Goal: Task Accomplishment & Management: Manage account settings

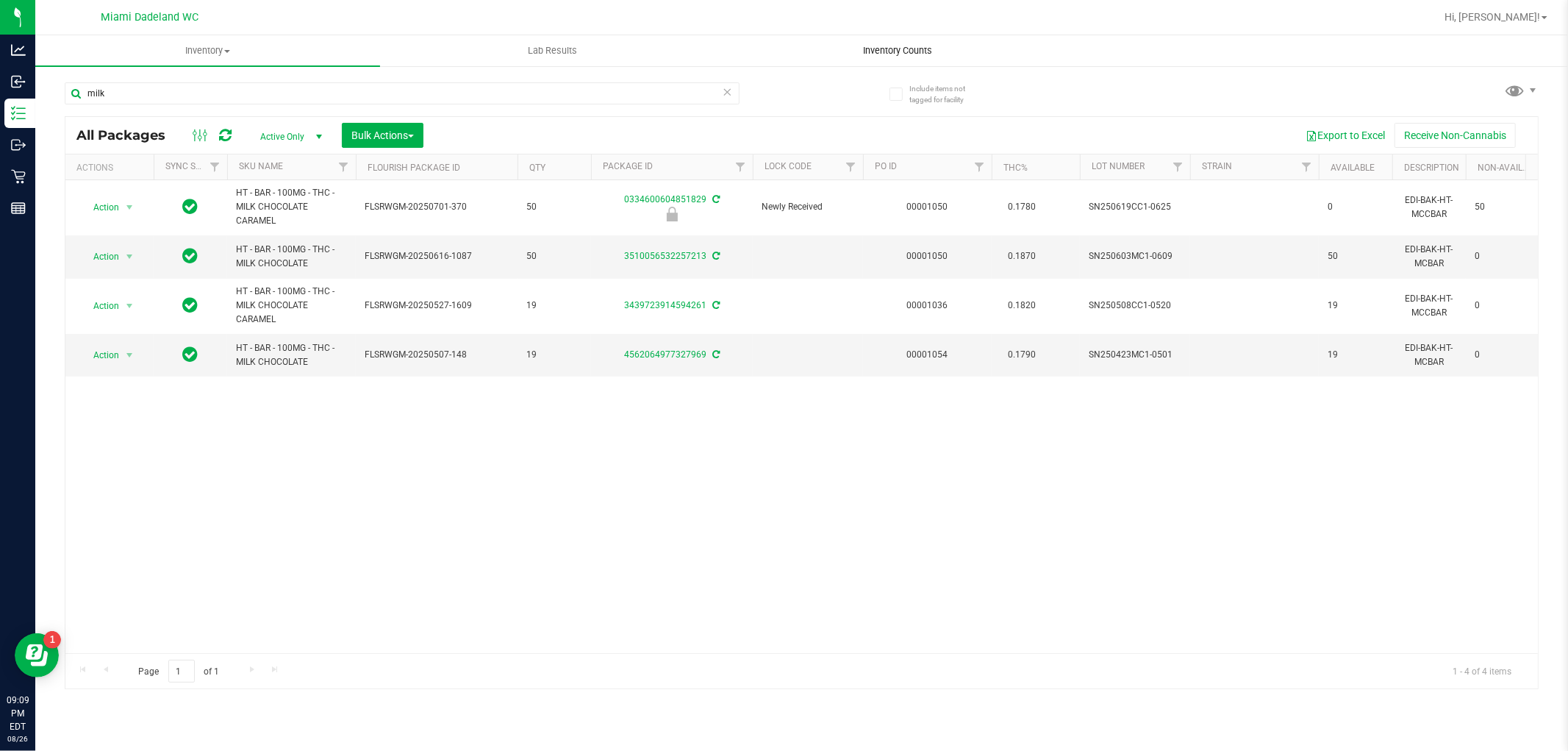
click at [936, 44] on span "Inventory Counts" at bounding box center [898, 51] width 109 height 13
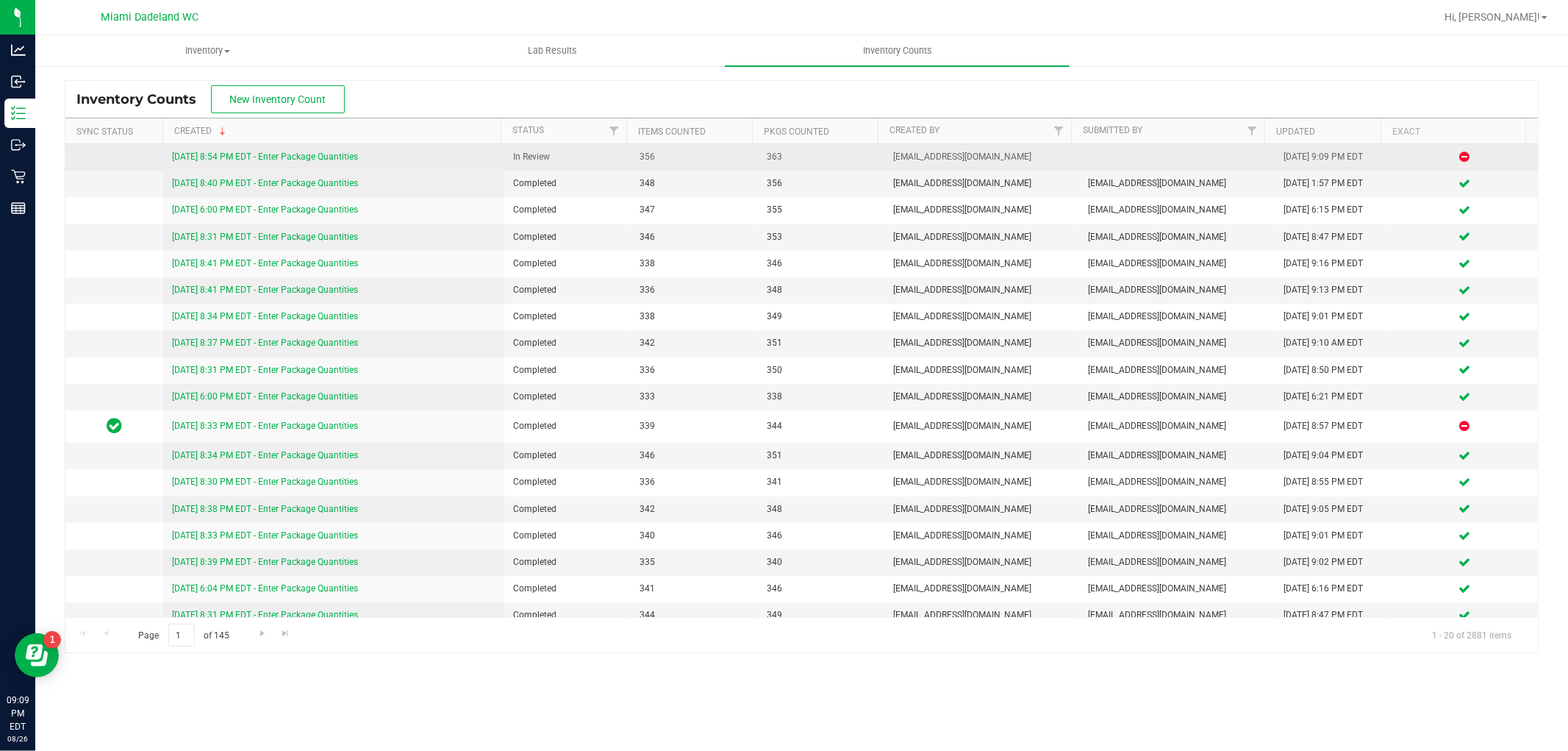
click at [317, 162] on link "[DATE] 8:54 PM EDT - Enter Package Quantities" at bounding box center [265, 157] width 186 height 10
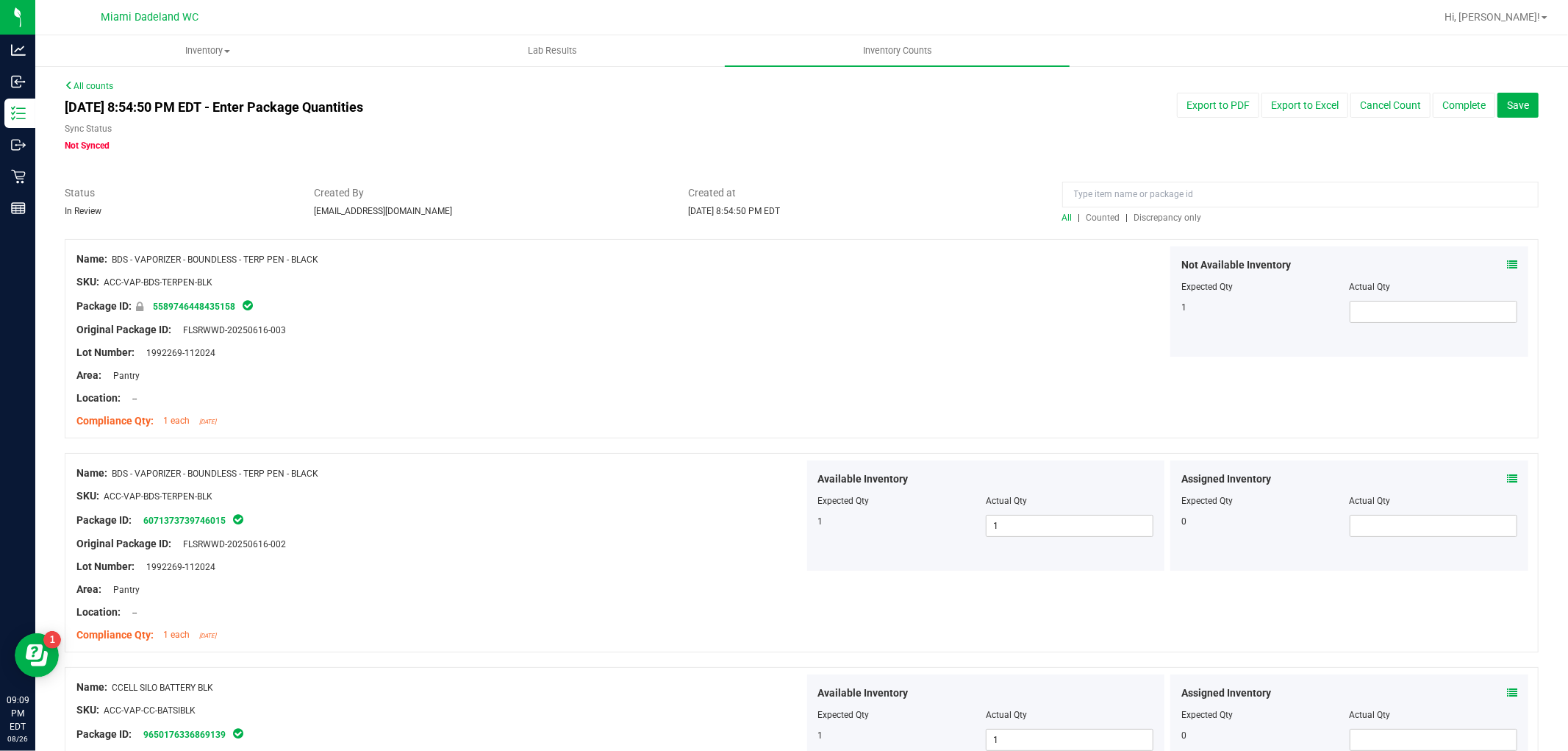
click at [1163, 214] on span "Discrepancy only" at bounding box center [1169, 217] width 68 height 10
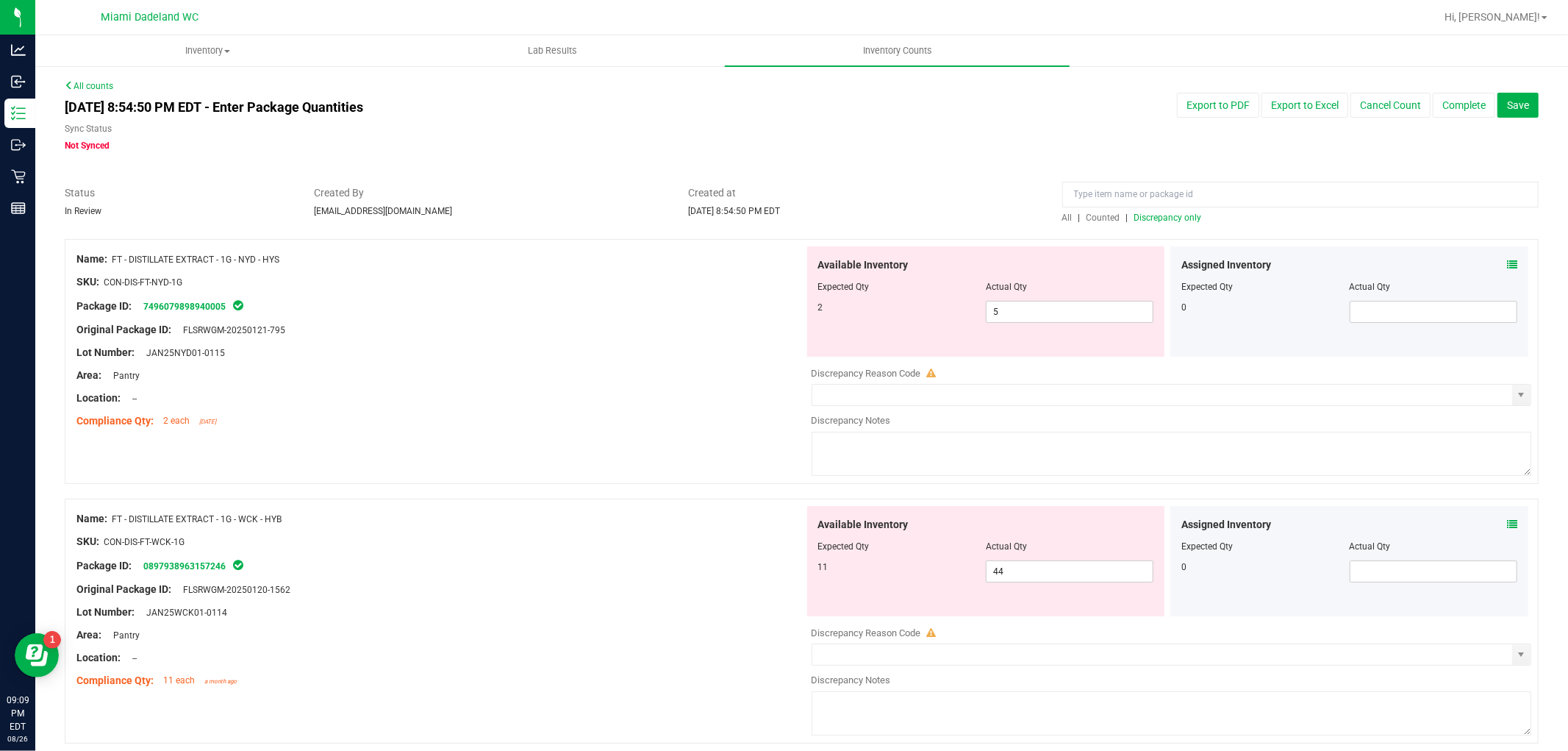
click at [1162, 217] on span "Discrepancy only" at bounding box center [1169, 217] width 68 height 10
click at [545, 317] on div at bounding box center [440, 318] width 728 height 7
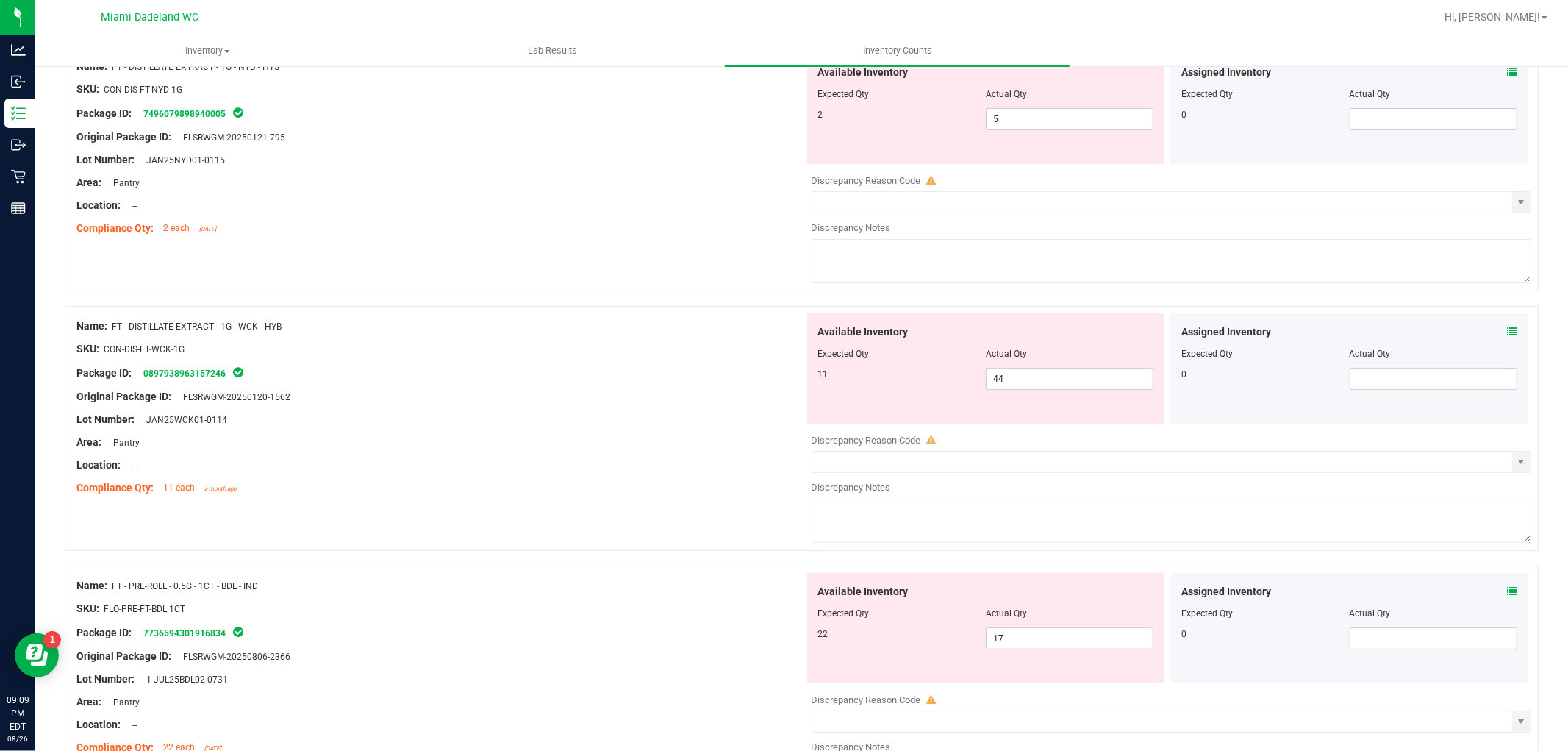
scroll to position [163, 0]
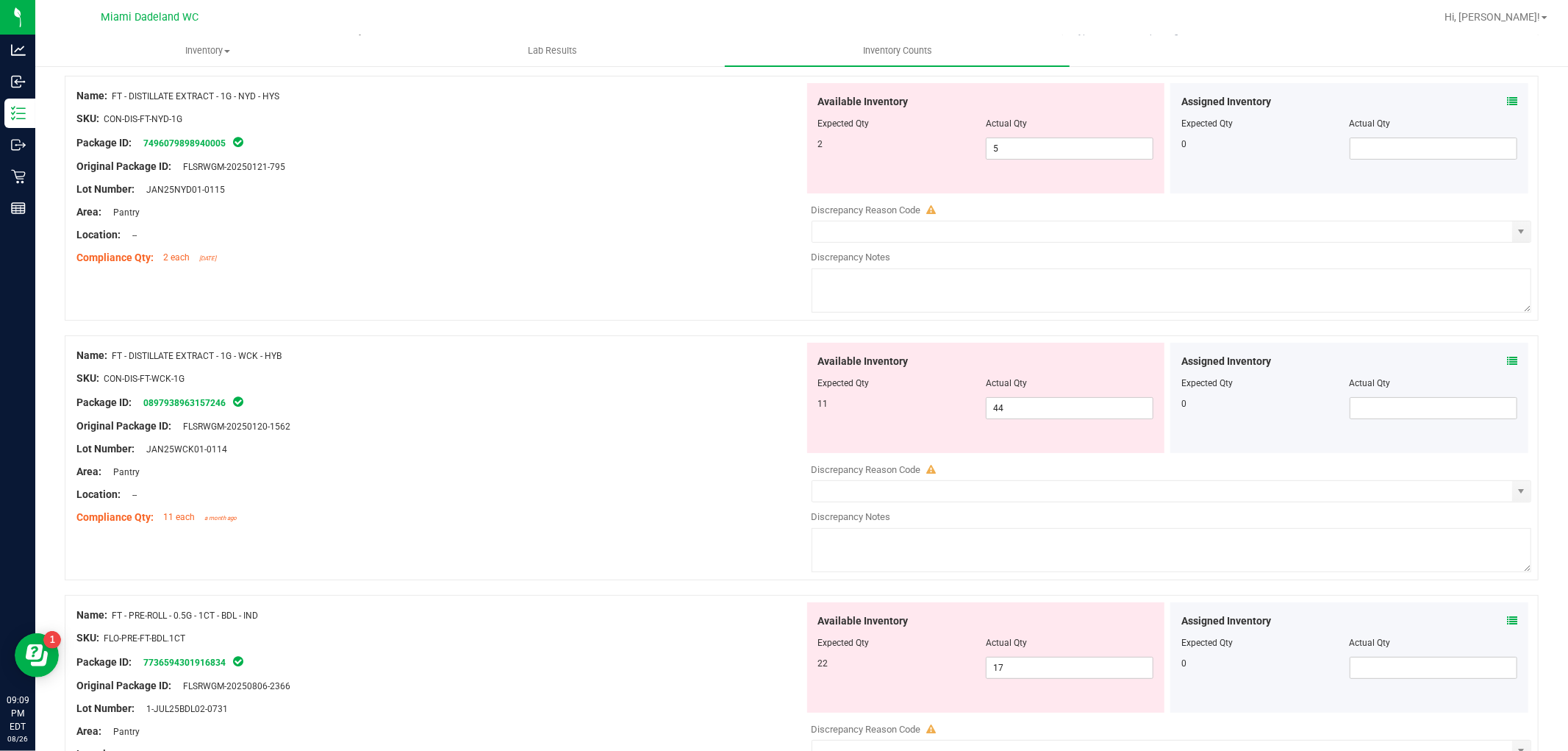
click at [567, 310] on div "Name: FT - DISTILLATE EXTRACT - 1G - NYD - HYS SKU: CON-DIS-FT-NYD-1G Package I…" at bounding box center [801, 197] width 1474 height 245
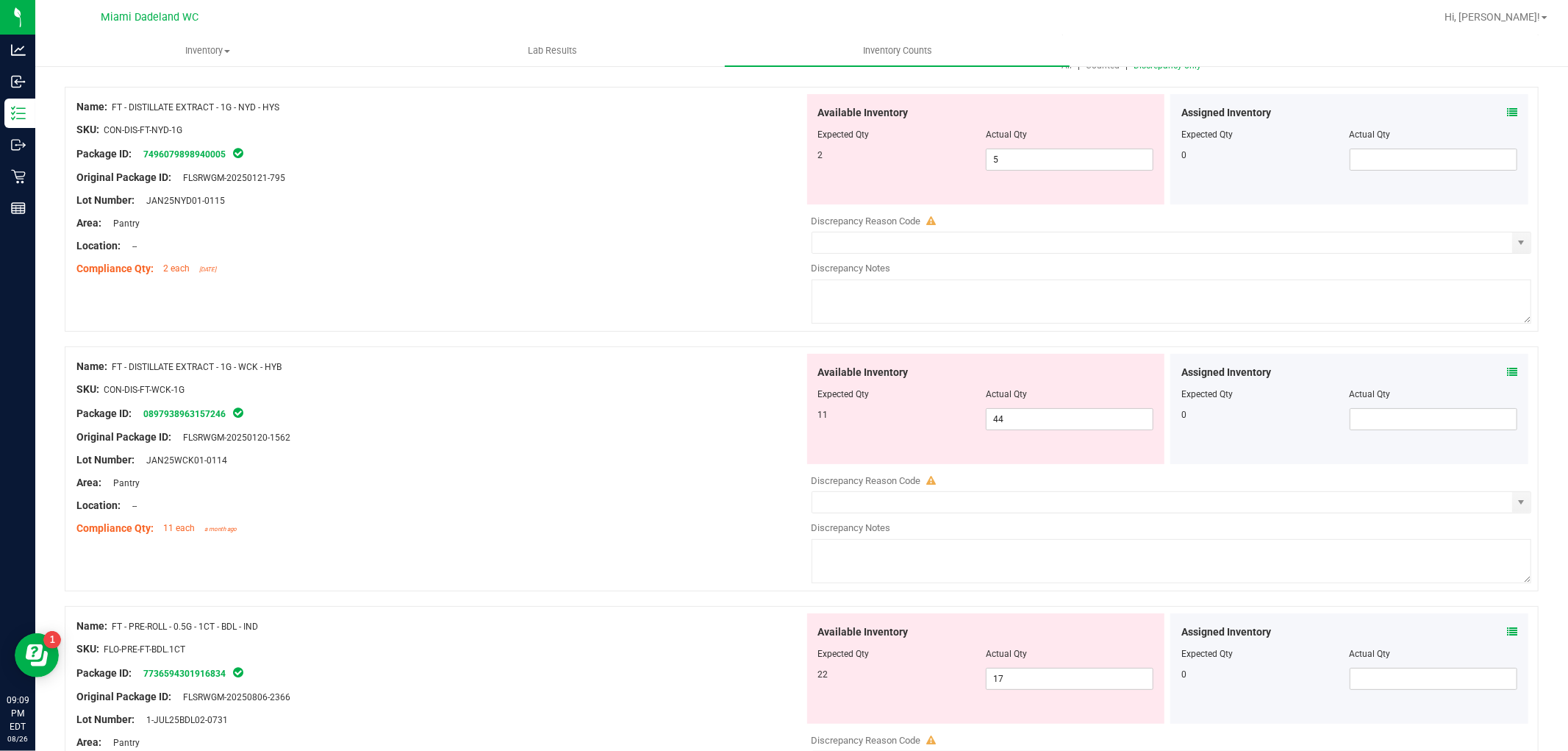
scroll to position [159, 0]
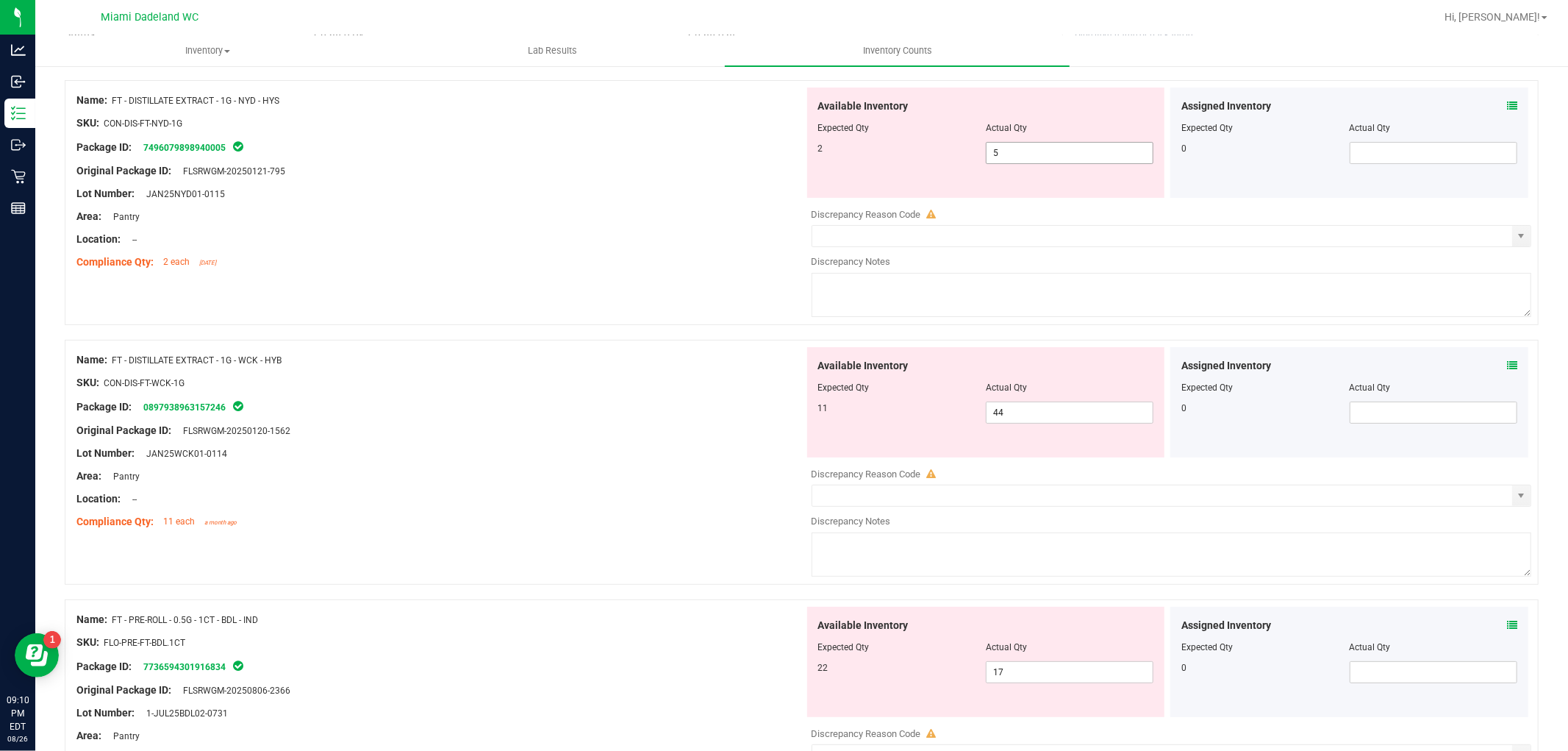
click at [1067, 150] on input "5" at bounding box center [1070, 153] width 167 height 21
type input "4"
type input "3"
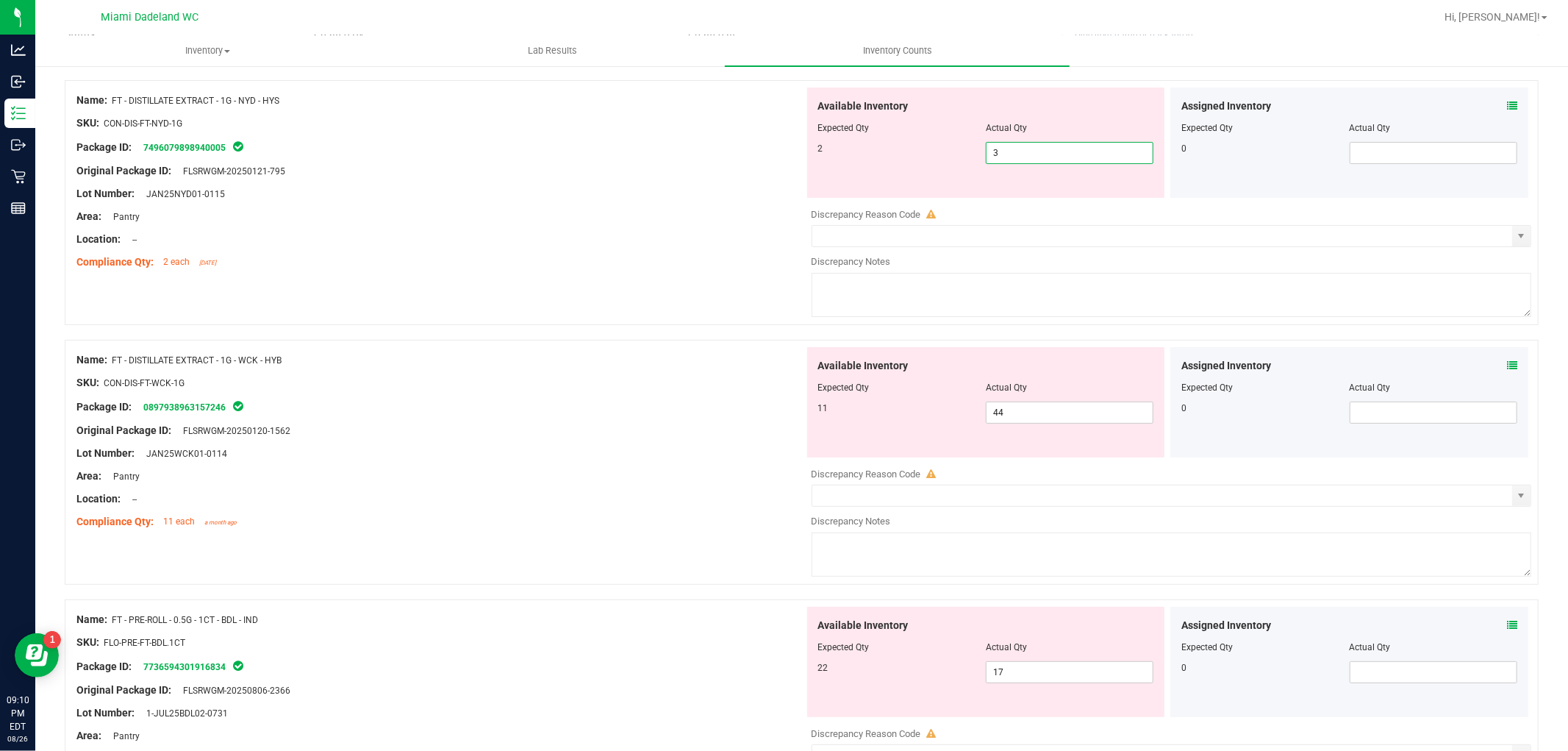
type input "2"
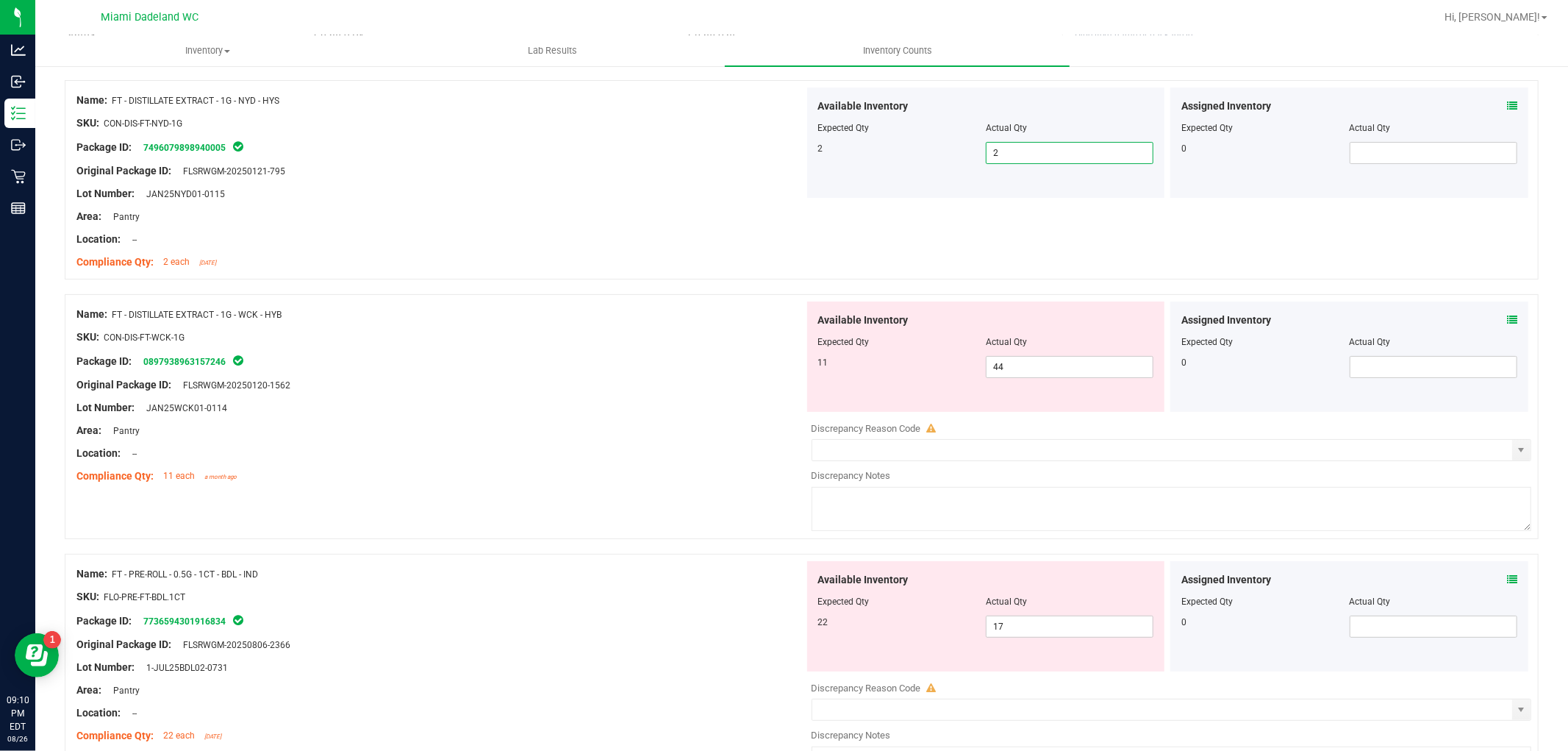
click at [608, 359] on div "Package ID: 0897938963157246" at bounding box center [440, 361] width 728 height 17
click at [1033, 368] on input "44" at bounding box center [1070, 366] width 167 height 21
click at [1053, 395] on div "Available Inventory Expected Qty Actual Qty 11 44 44" at bounding box center [986, 356] width 358 height 110
click at [1038, 366] on input "44" at bounding box center [1070, 366] width 167 height 21
type input "4"
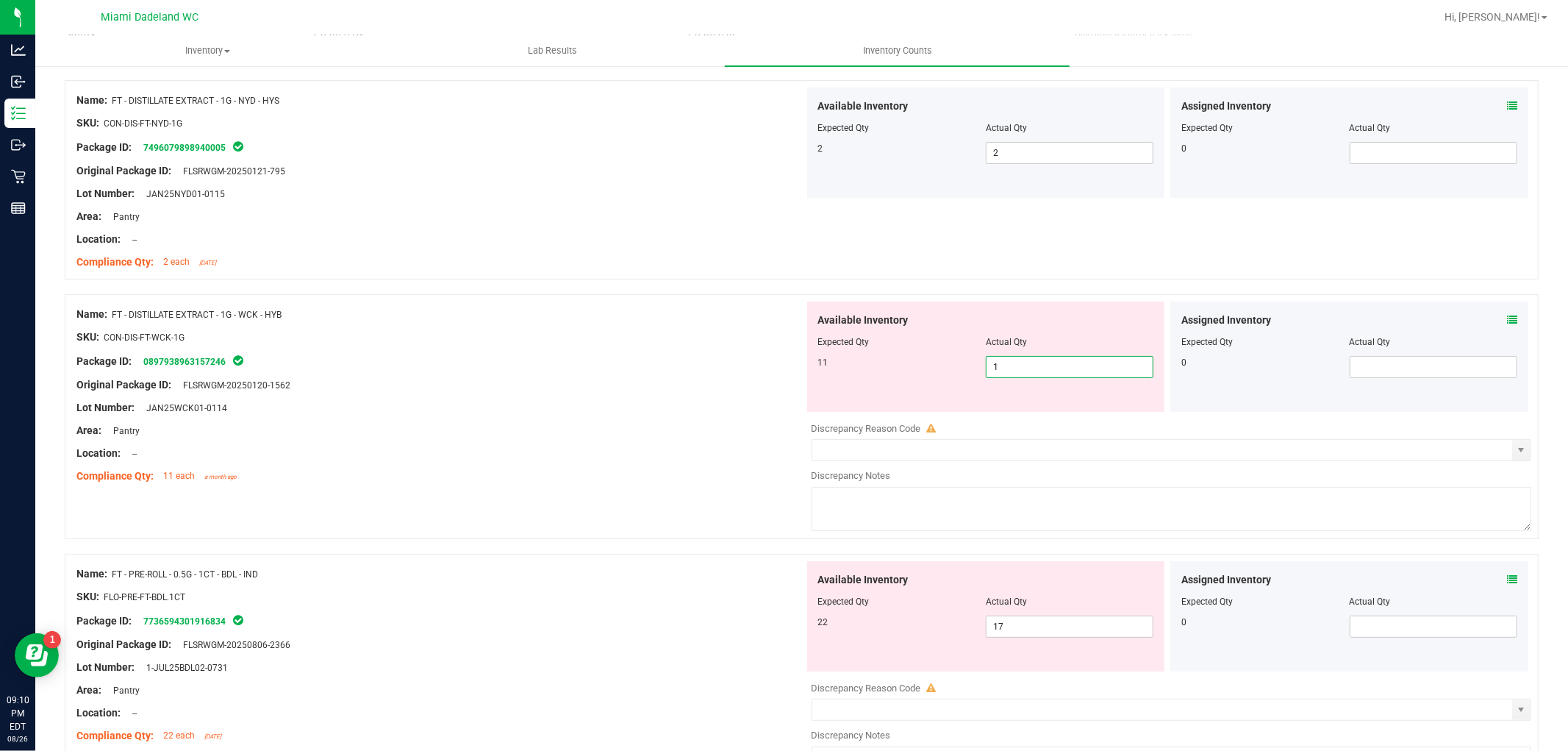
type input "11"
click at [730, 347] on div at bounding box center [440, 348] width 728 height 7
type input "11"
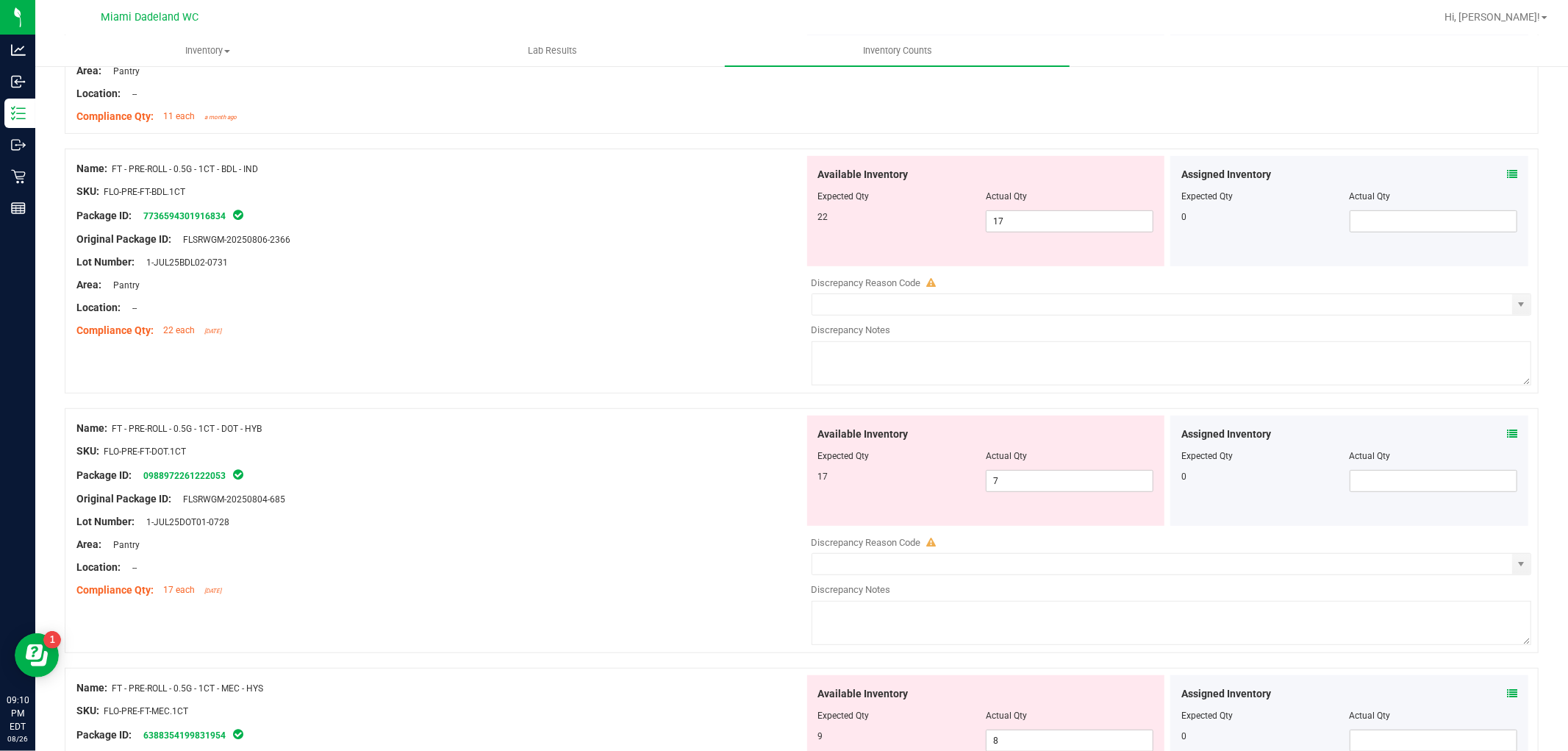
scroll to position [516, 0]
click at [1044, 219] on input "17" at bounding box center [1070, 224] width 167 height 21
type input "1"
type input "22"
click at [649, 461] on div "Name: FT - PRE-ROLL - 0.5G - 1CT - DOT - HYB SKU: FLO-PRE-FT-DOT.1CT Package ID…" at bounding box center [440, 512] width 728 height 187
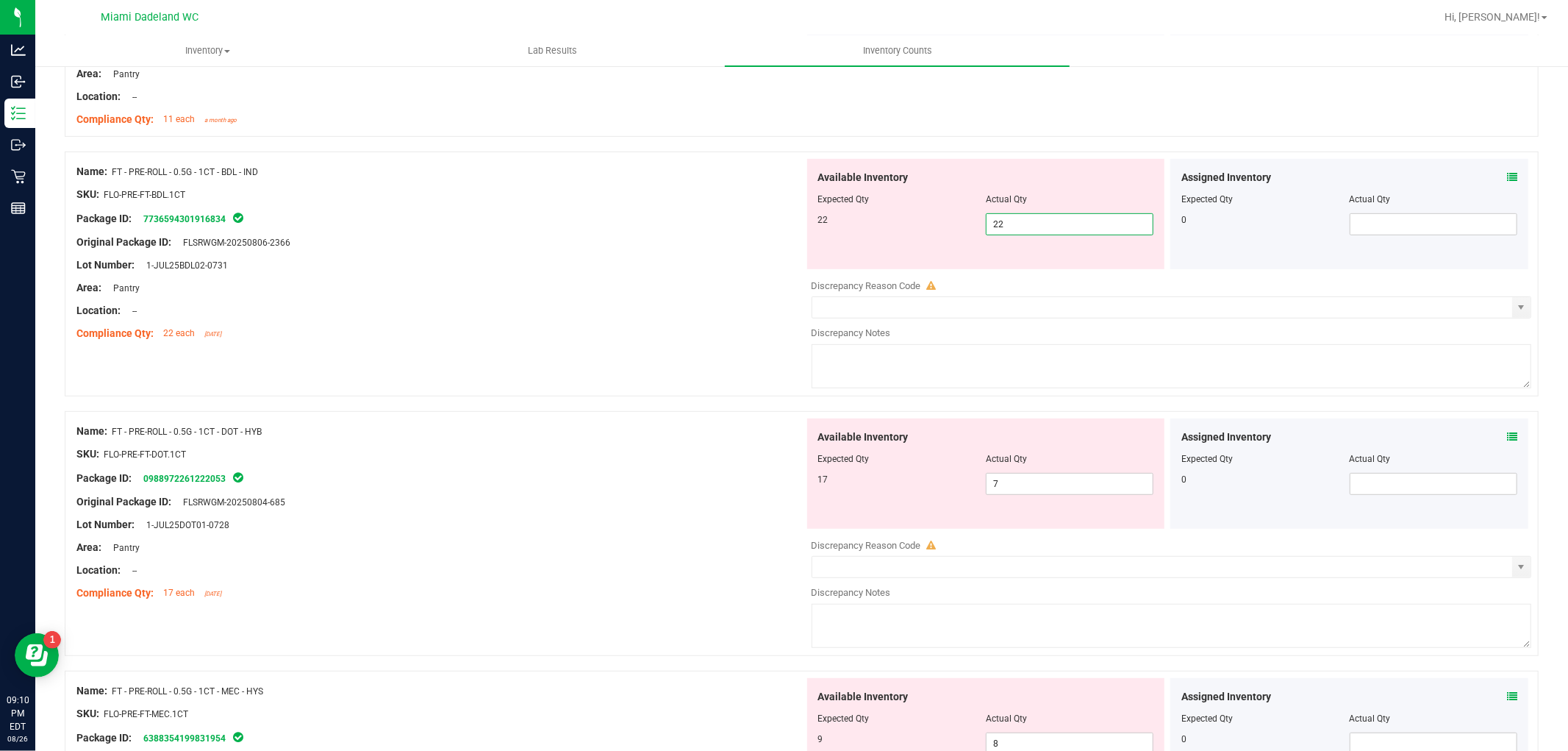
type input "22"
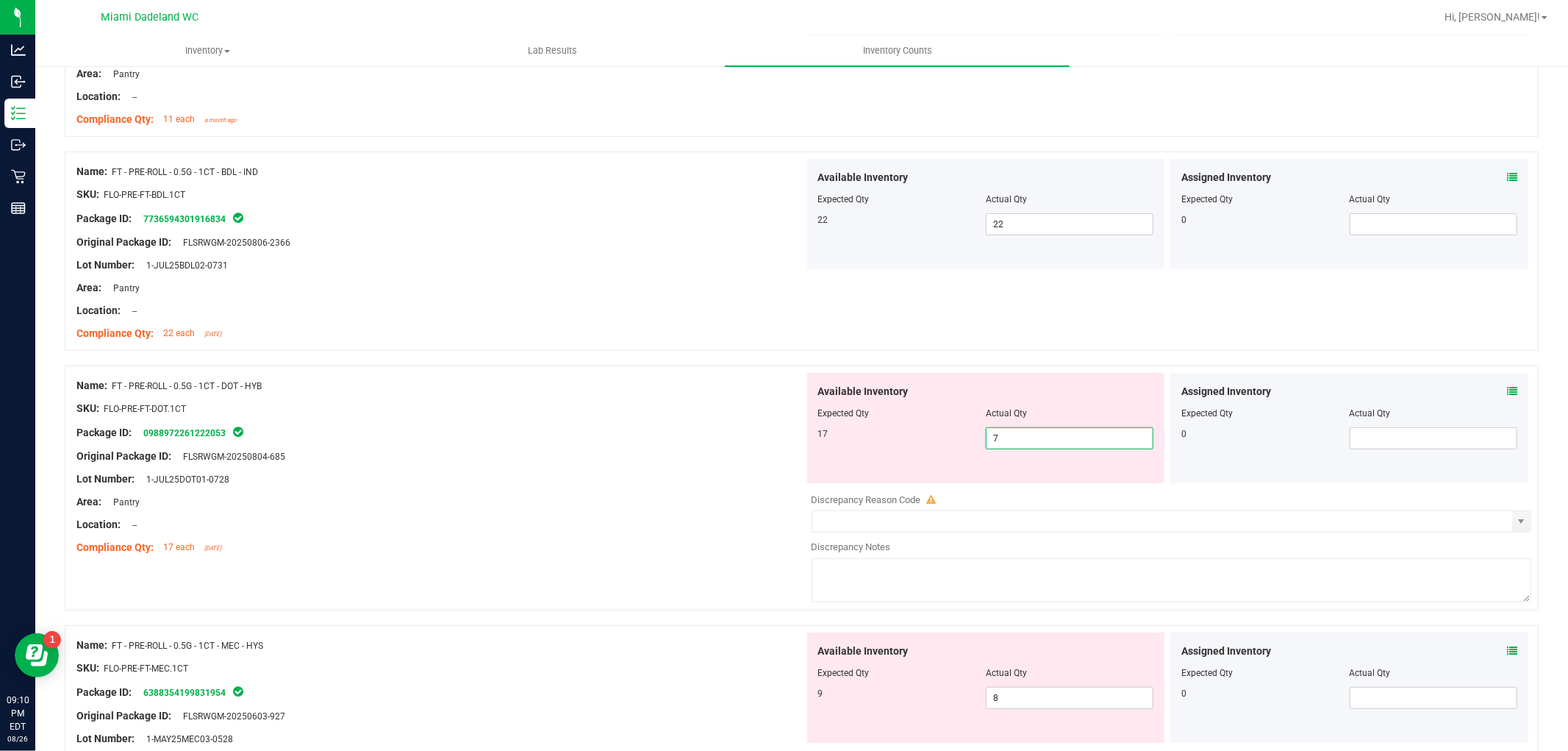
click at [1092, 442] on span "7 7" at bounding box center [1070, 438] width 167 height 22
type input "17"
click at [649, 461] on div "Original Package ID: FLSRWGM-20250804-685" at bounding box center [440, 456] width 728 height 16
type input "17"
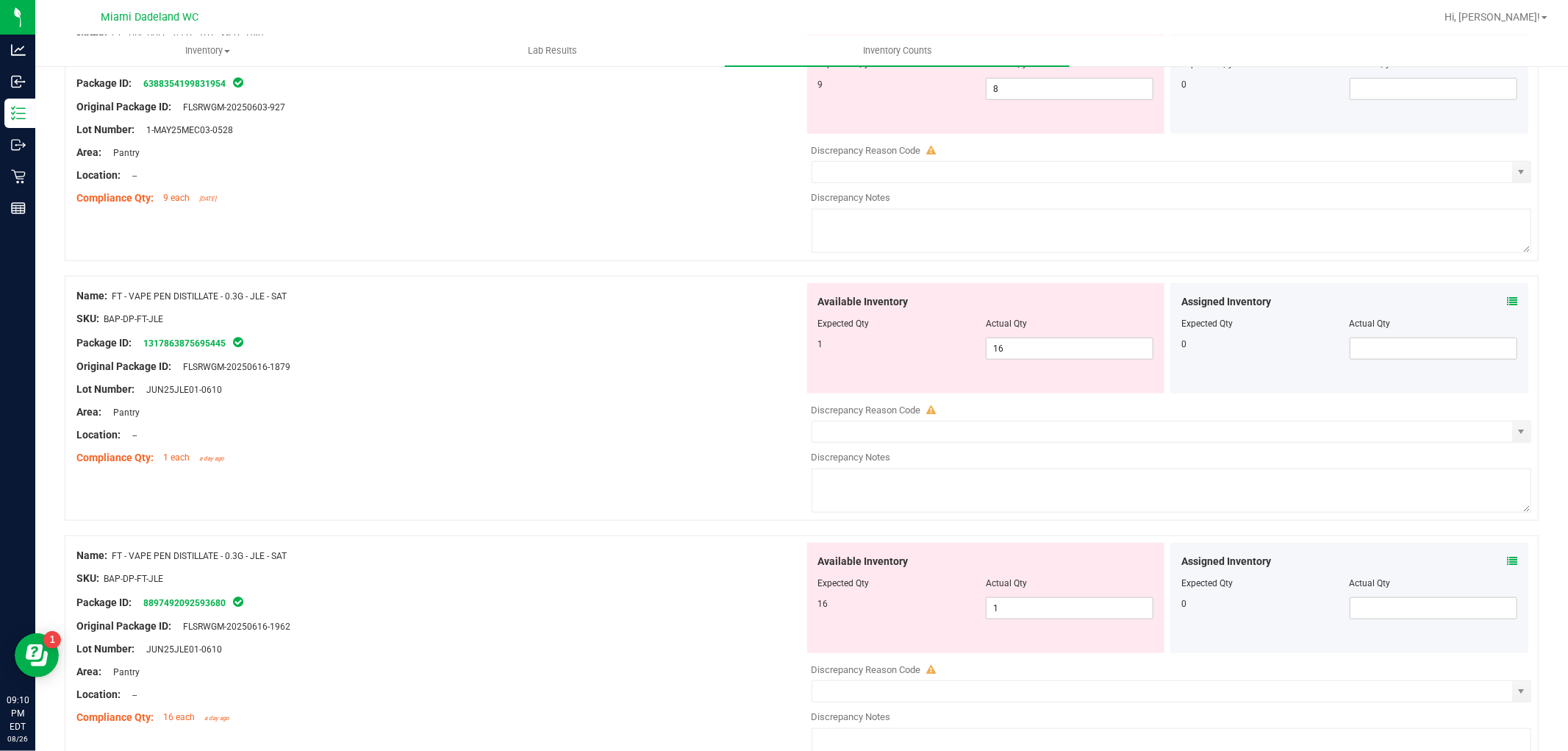
scroll to position [1005, 0]
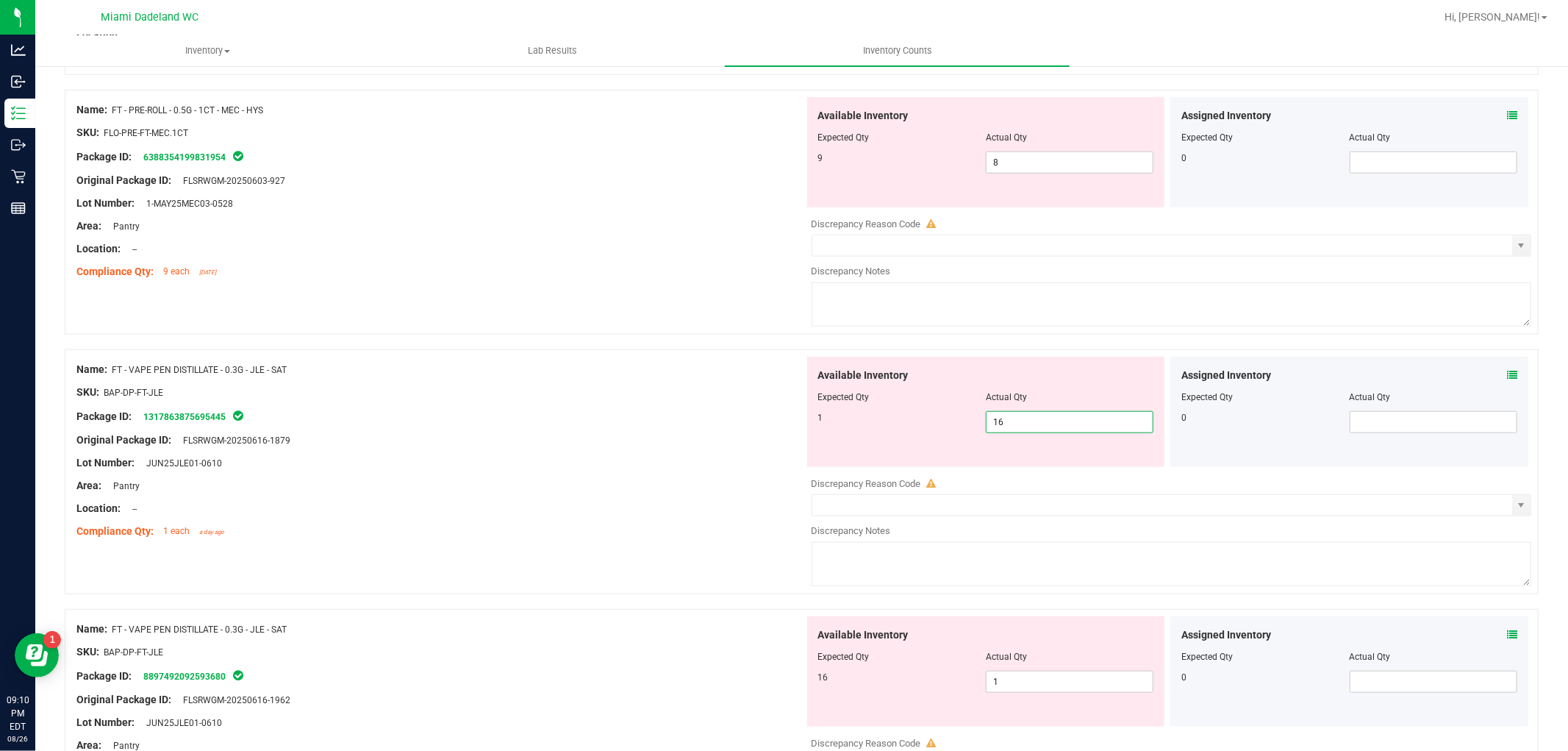
click at [1057, 421] on span "16 16" at bounding box center [1070, 422] width 167 height 22
type input "1"
click at [1022, 681] on div "Available Inventory Expected Qty Actual Qty 16 1 1" at bounding box center [1169, 733] width 728 height 233
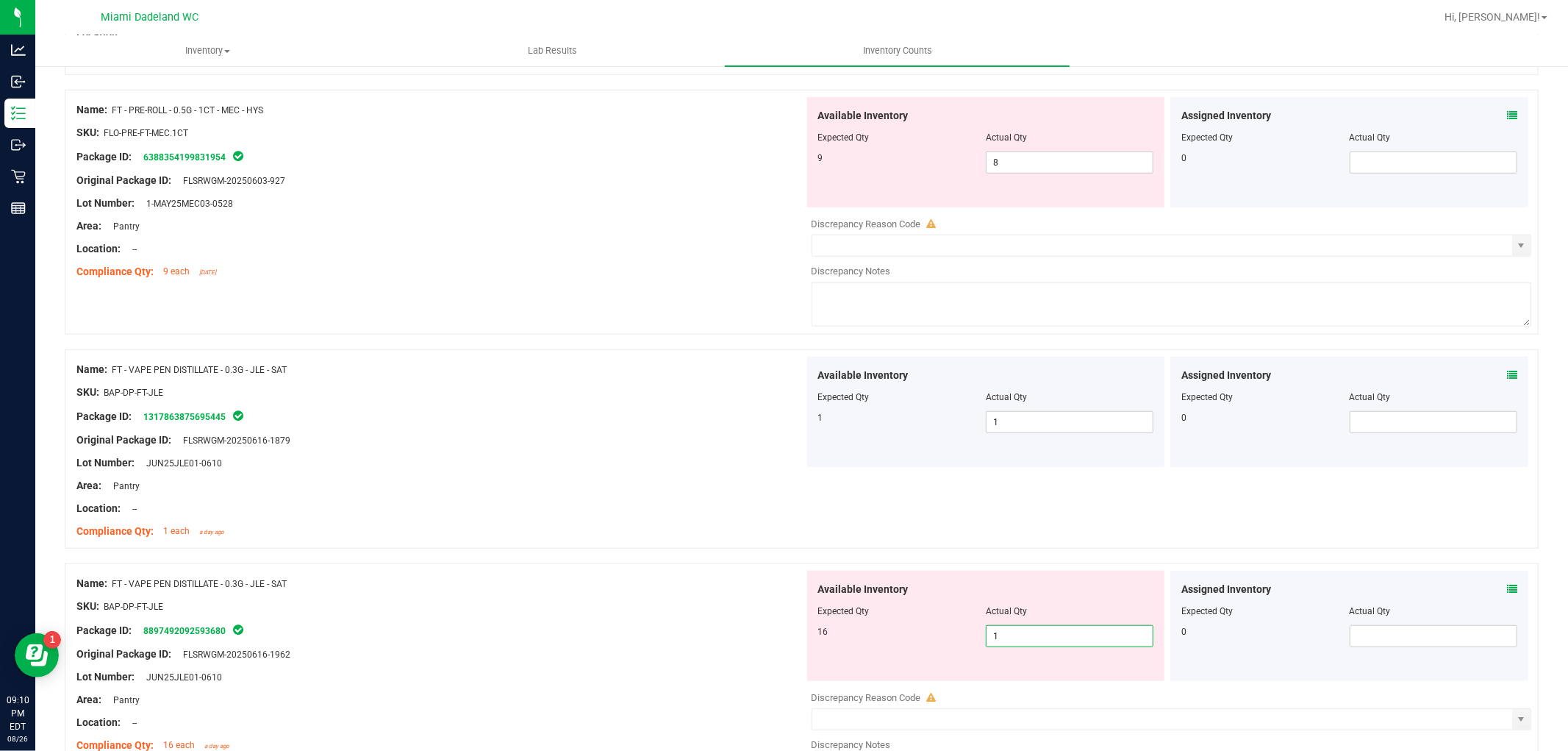
type input "16"
click at [716, 350] on div "Name: FT - VAPE PEN DISTILLATE - 0.3G - JLE - SAT SKU: BAP-DP-FT-JLE Package ID…" at bounding box center [801, 448] width 1474 height 199
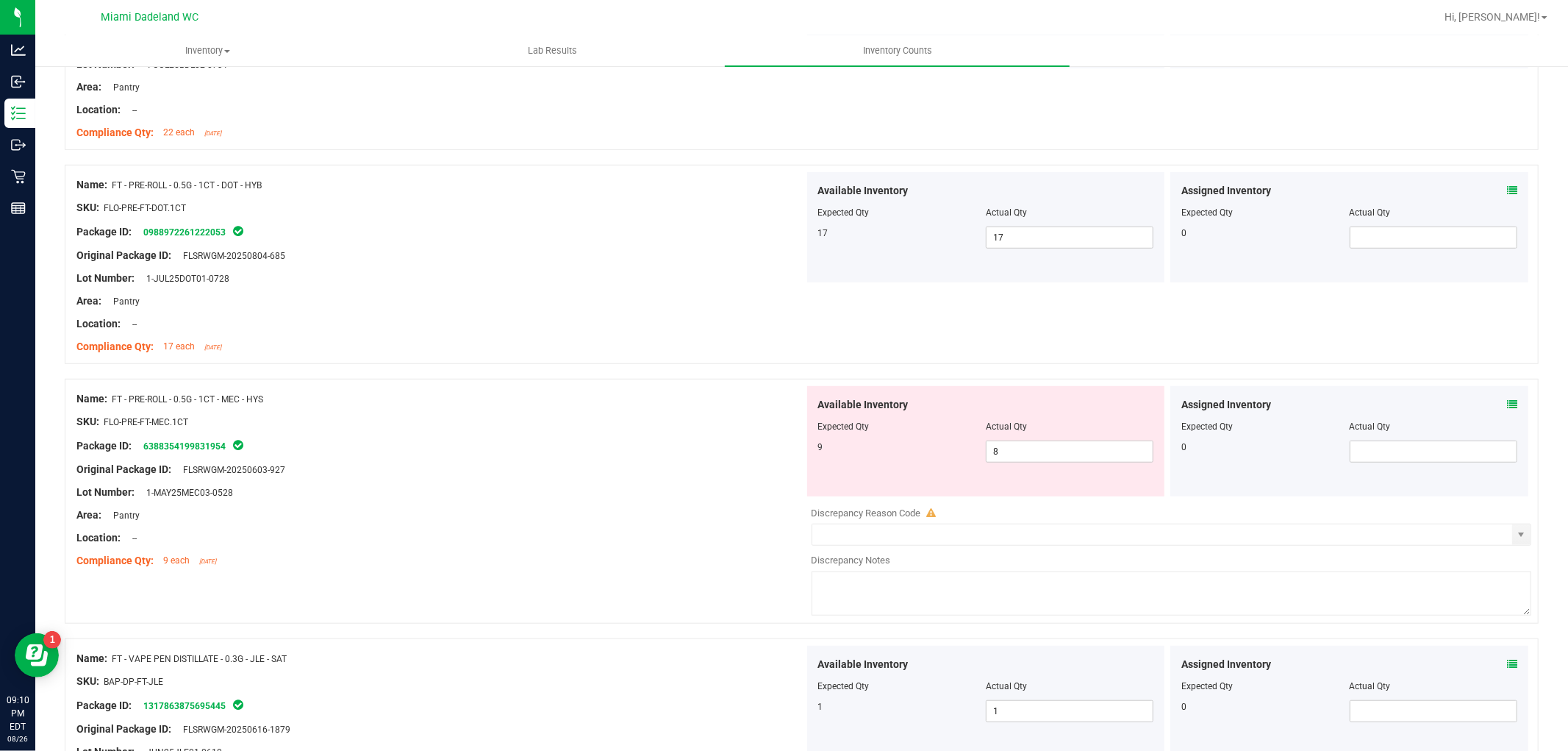
scroll to position [679, 0]
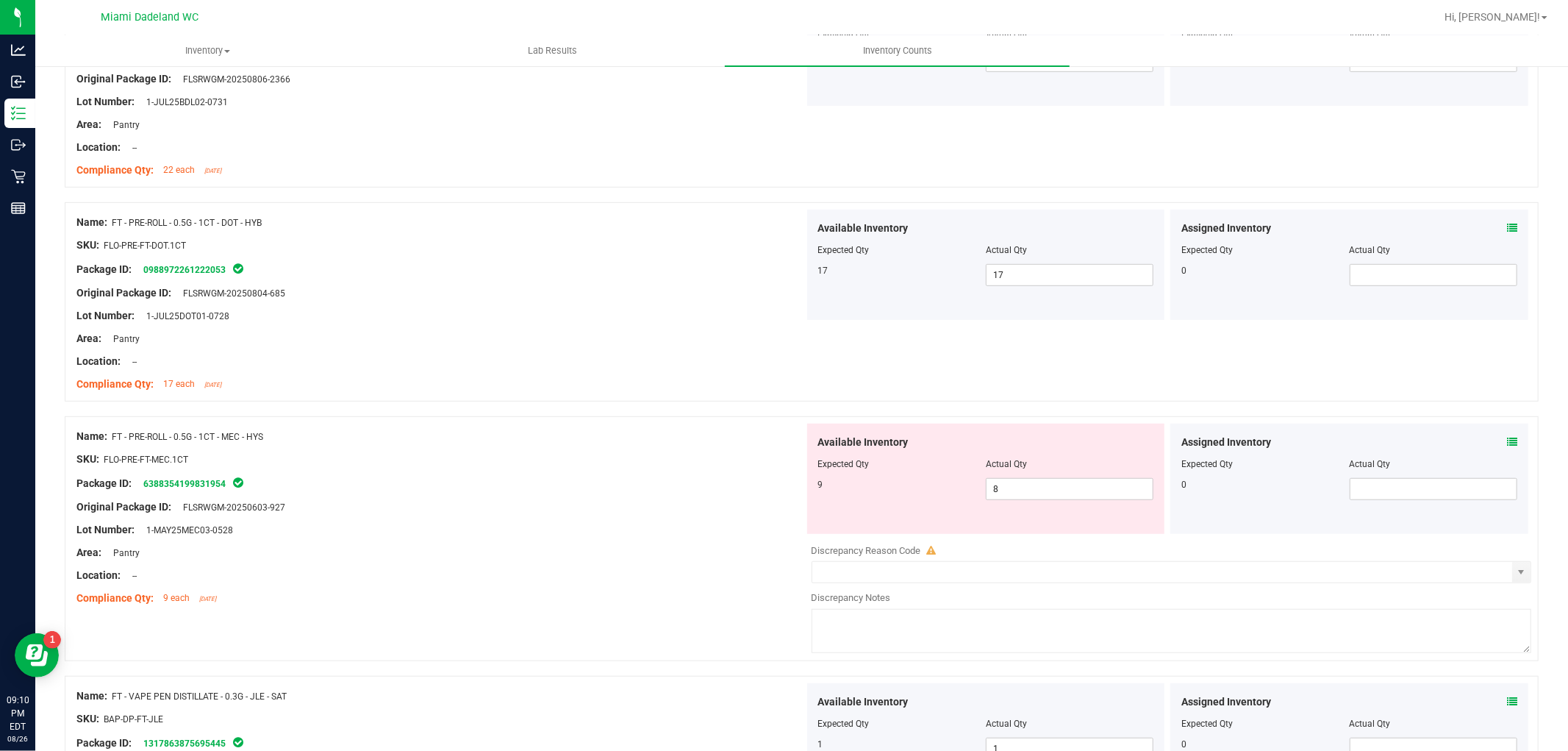
click at [809, 386] on div "Name: FT - PRE-ROLL - 0.5G - 1CT - DOT - HYB SKU: FLO-PRE-FT-DOT.1CT Package ID…" at bounding box center [801, 302] width 1474 height 199
click at [1082, 478] on span "8 8" at bounding box center [1070, 489] width 167 height 22
click at [1011, 496] on span "8 8" at bounding box center [1070, 489] width 167 height 22
type input "9"
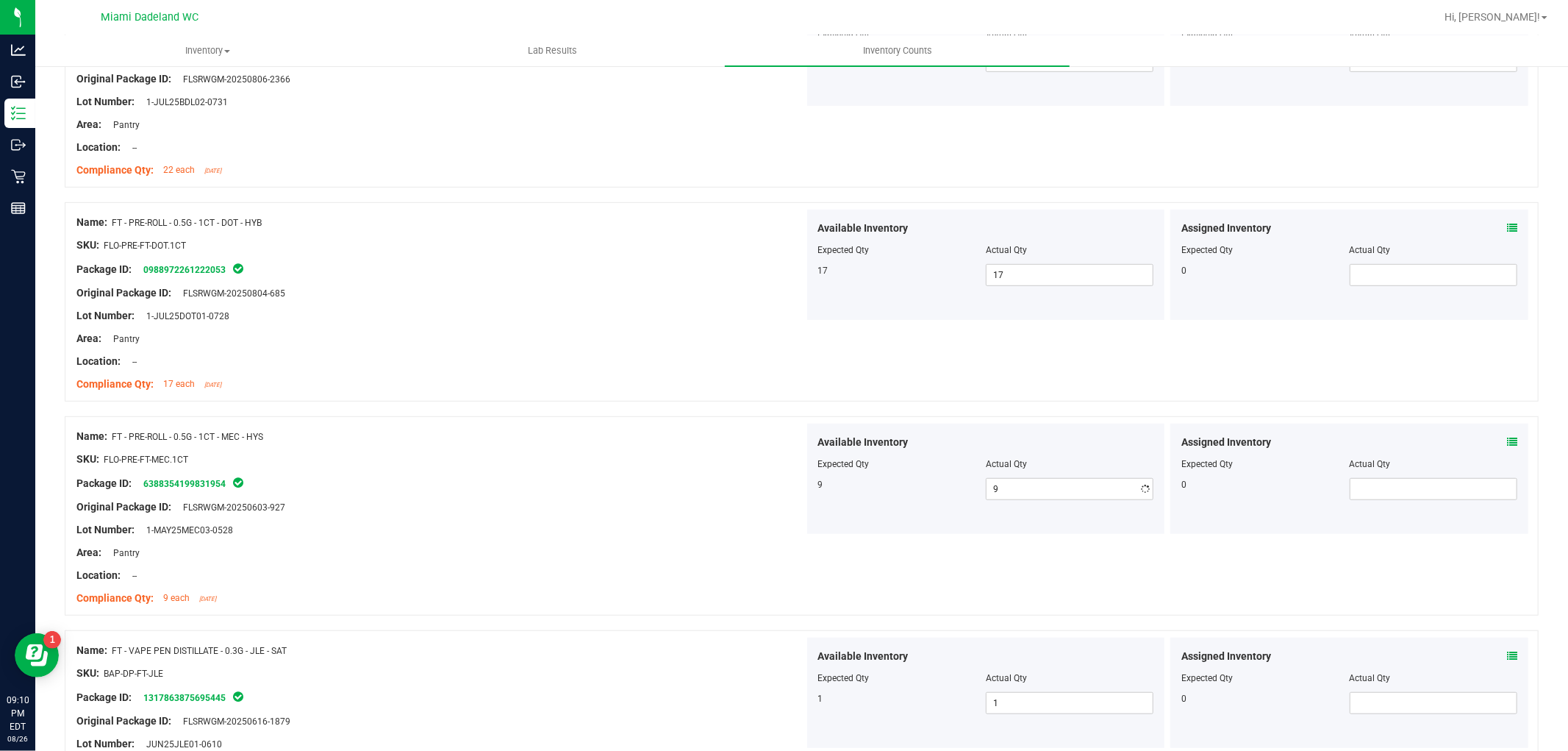
drag, startPoint x: 552, startPoint y: 479, endPoint x: 566, endPoint y: 475, distance: 14.6
click at [554, 477] on div "Package ID: 6388354199831954" at bounding box center [440, 482] width 728 height 17
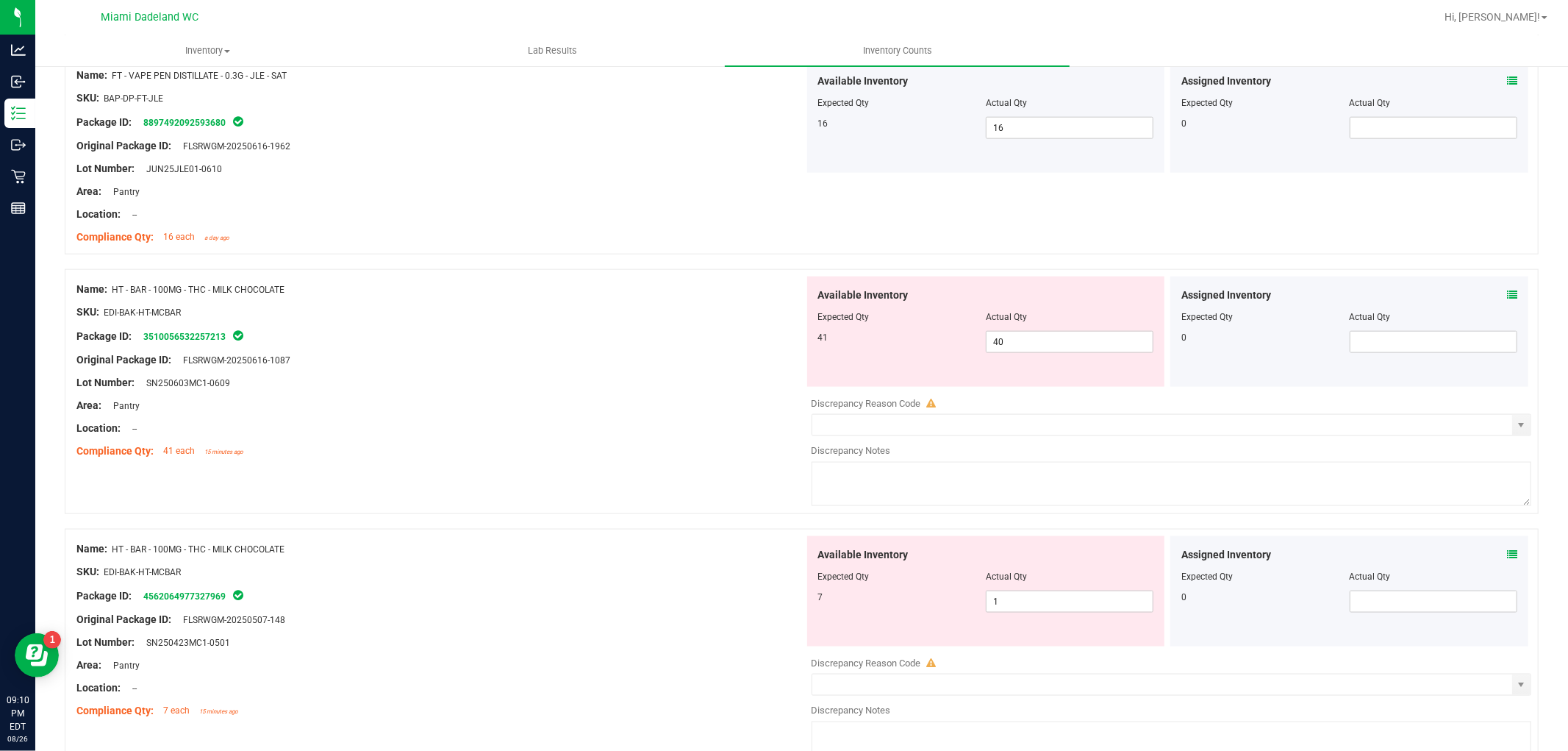
scroll to position [1496, 0]
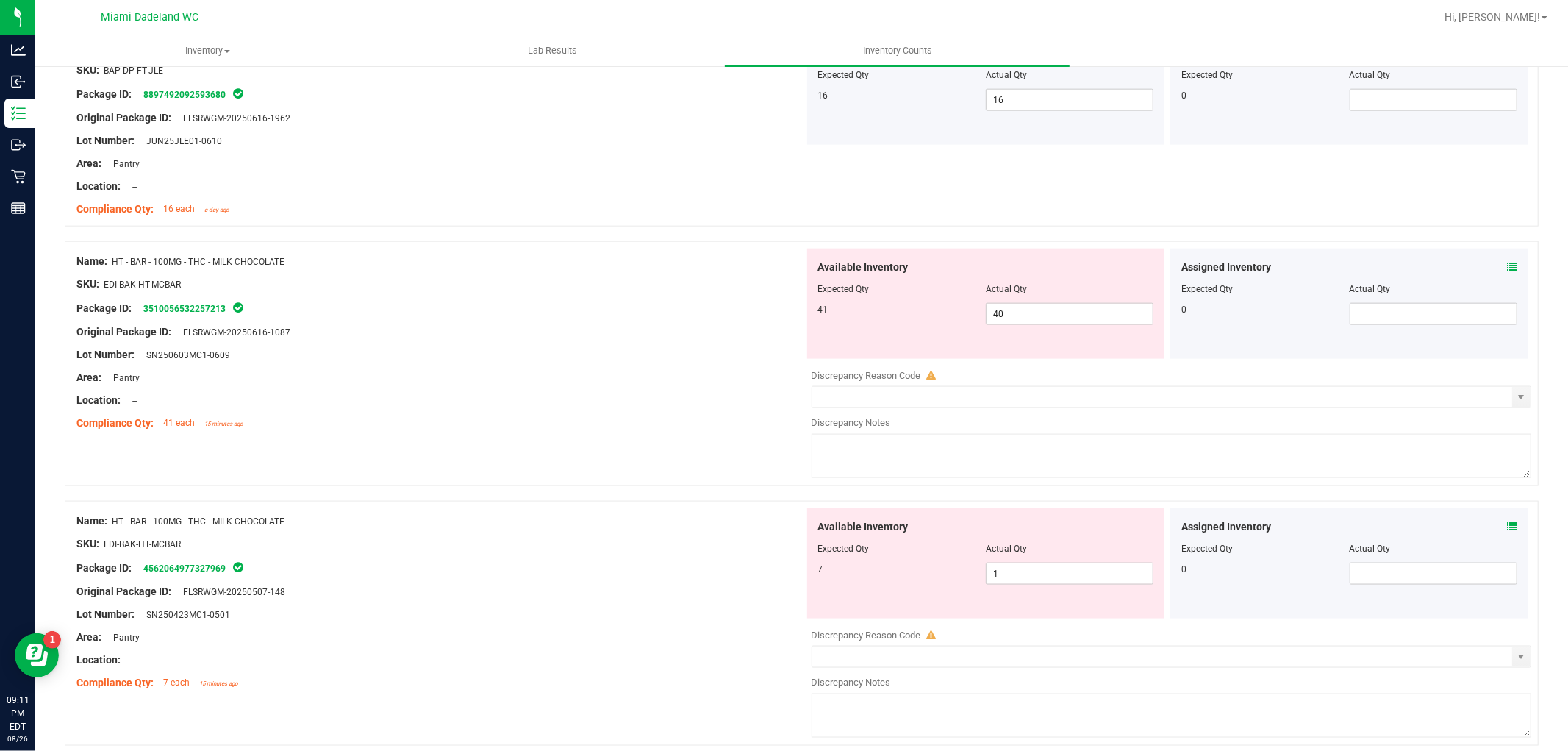
click at [601, 439] on div "Name: HT - BAR - 100MG - THC - MILK CHOCOLATE SKU: EDI-BAK-HT-MCBAR Package ID:…" at bounding box center [801, 363] width 1474 height 245
click at [1074, 313] on input "40" at bounding box center [1070, 313] width 167 height 21
type input "41"
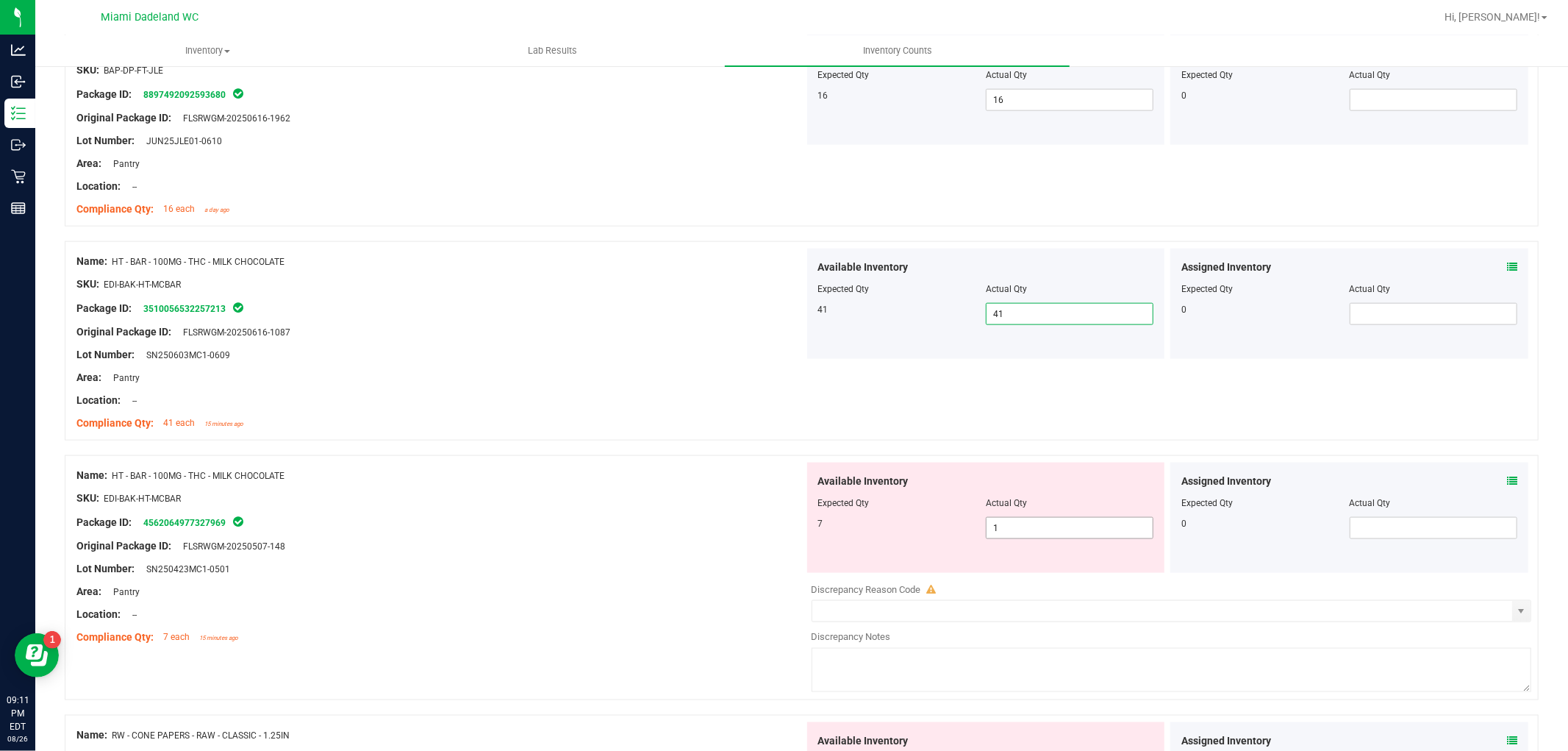
click at [1043, 528] on input "1" at bounding box center [1070, 528] width 167 height 21
type input "8"
click at [648, 460] on div "Name: HT - BAR - 100MG - THC - MILK CHOCOLATE SKU: EDI-BAK-HT-MCBAR Package ID:…" at bounding box center [801, 577] width 1474 height 245
click at [644, 349] on div "Lot Number: SN250603MC1-0609" at bounding box center [440, 355] width 728 height 16
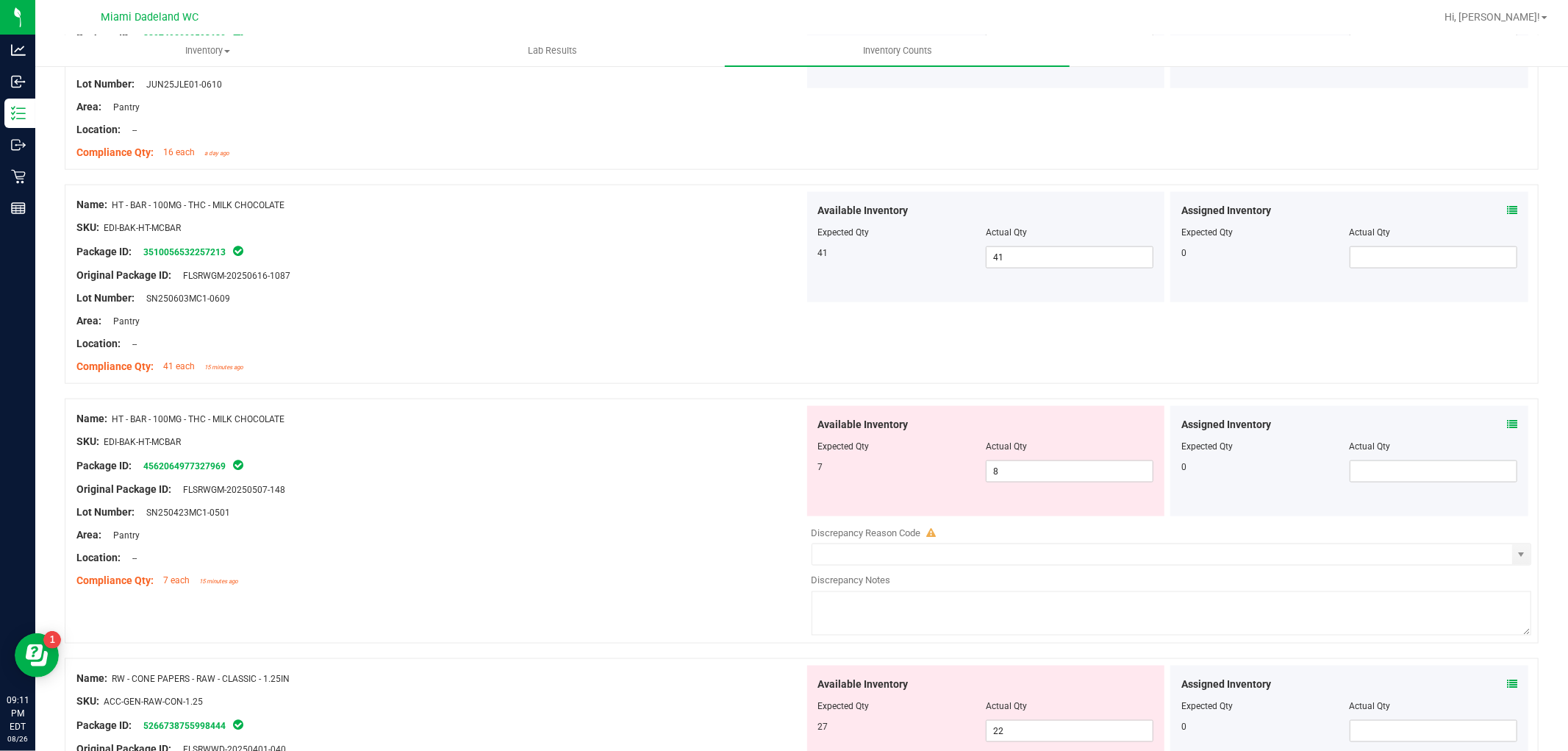
scroll to position [1577, 0]
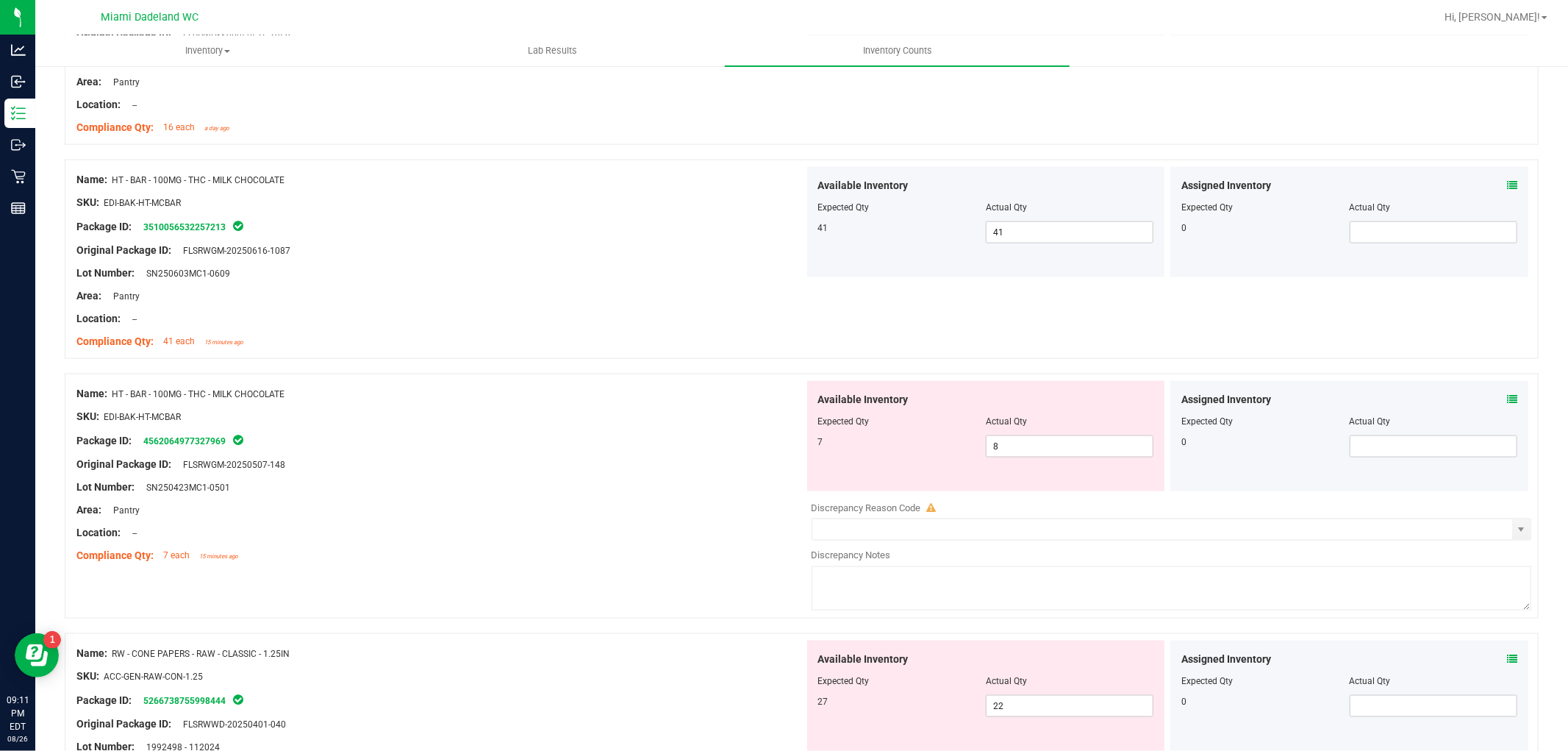
click at [748, 283] on div at bounding box center [440, 284] width 728 height 7
click at [993, 438] on span "8 8" at bounding box center [1070, 446] width 167 height 22
type input "7"
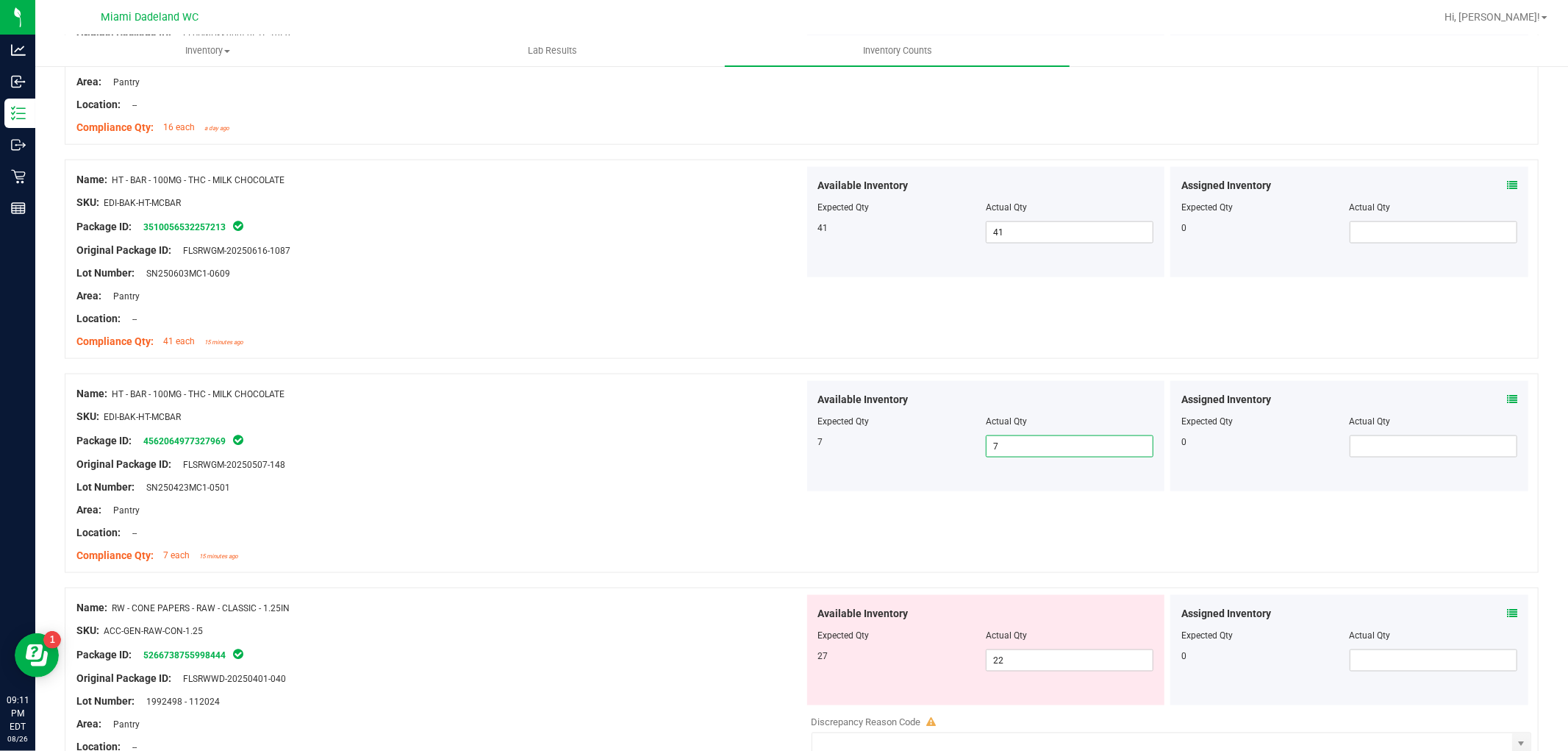
click at [523, 327] on div at bounding box center [440, 330] width 728 height 7
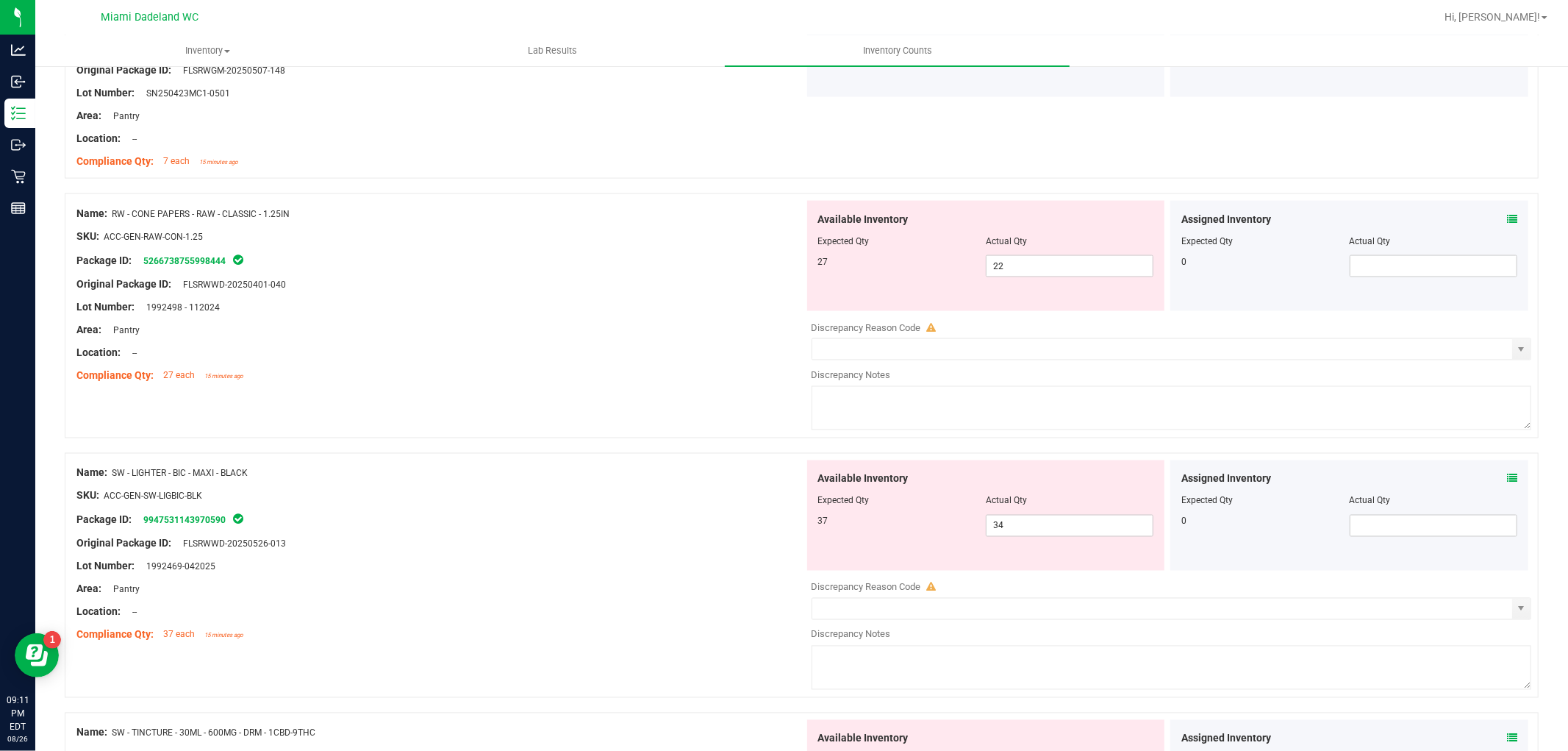
scroll to position [1986, 0]
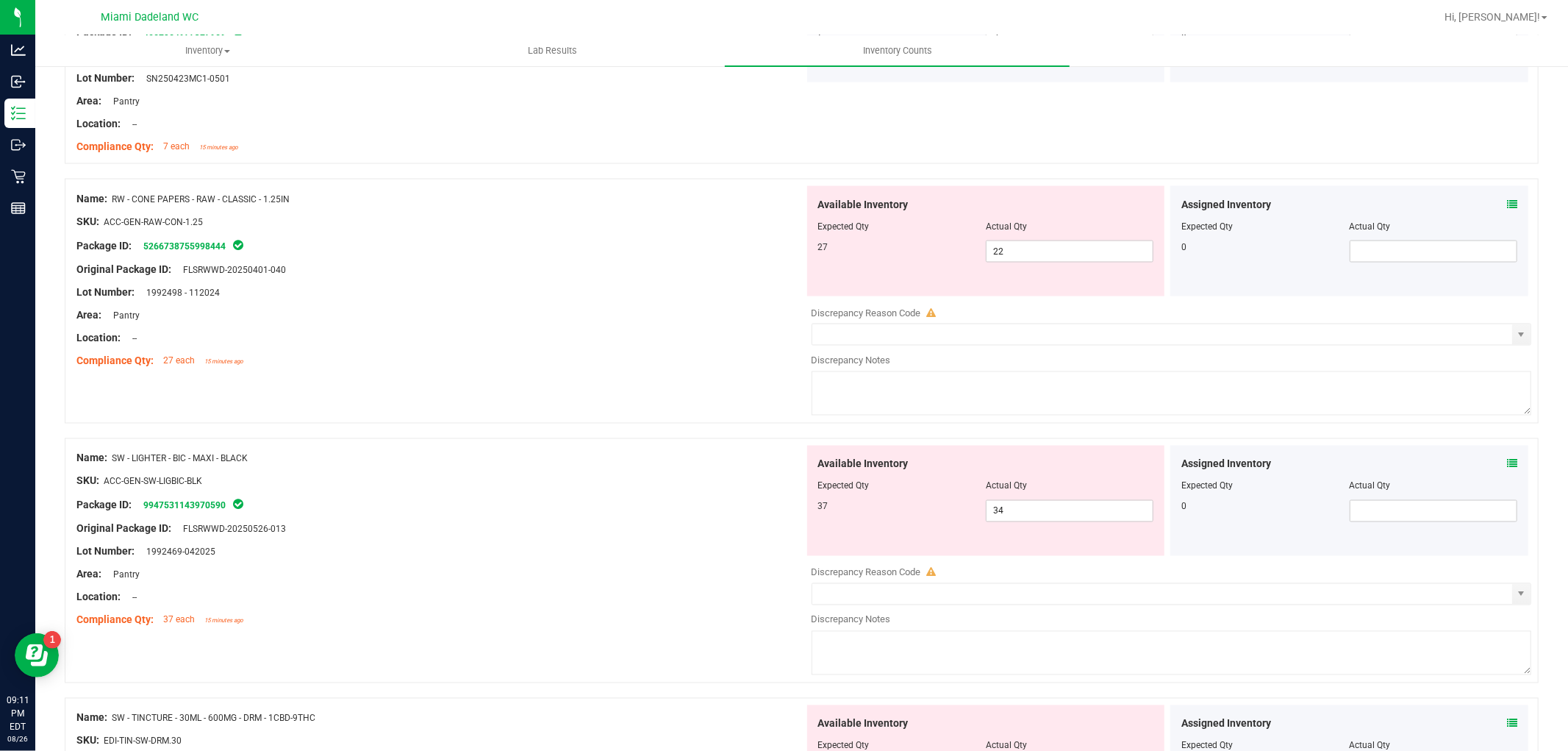
click at [597, 306] on div at bounding box center [440, 303] width 728 height 7
click at [1033, 252] on span "22 22" at bounding box center [1070, 251] width 167 height 22
type input "27"
click at [510, 275] on div "Original Package ID: FLSRWWD-20250401-040" at bounding box center [440, 269] width 728 height 16
type input "27"
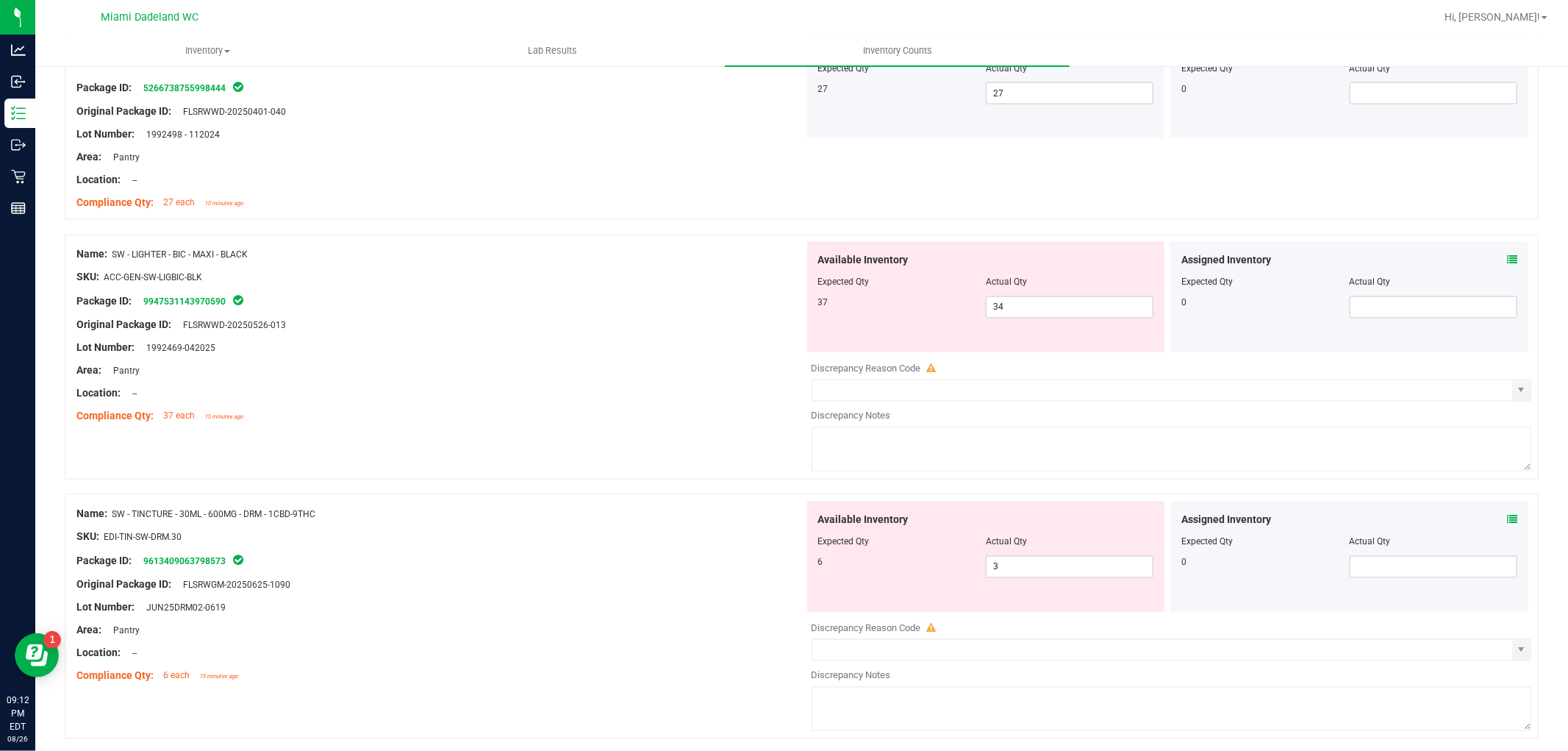
scroll to position [2149, 0]
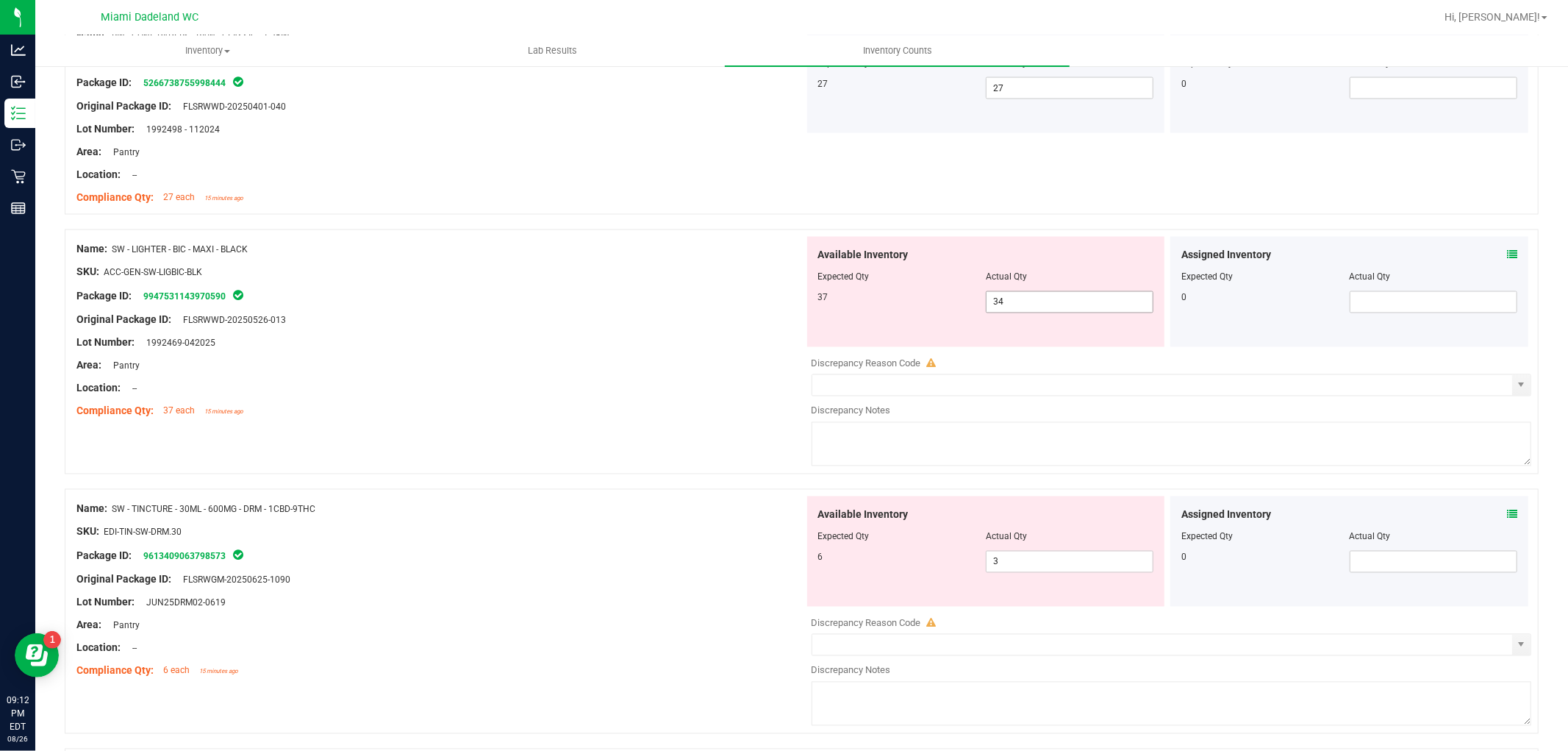
click at [1076, 303] on span "34 34" at bounding box center [1070, 302] width 167 height 22
type input "35"
type input "36"
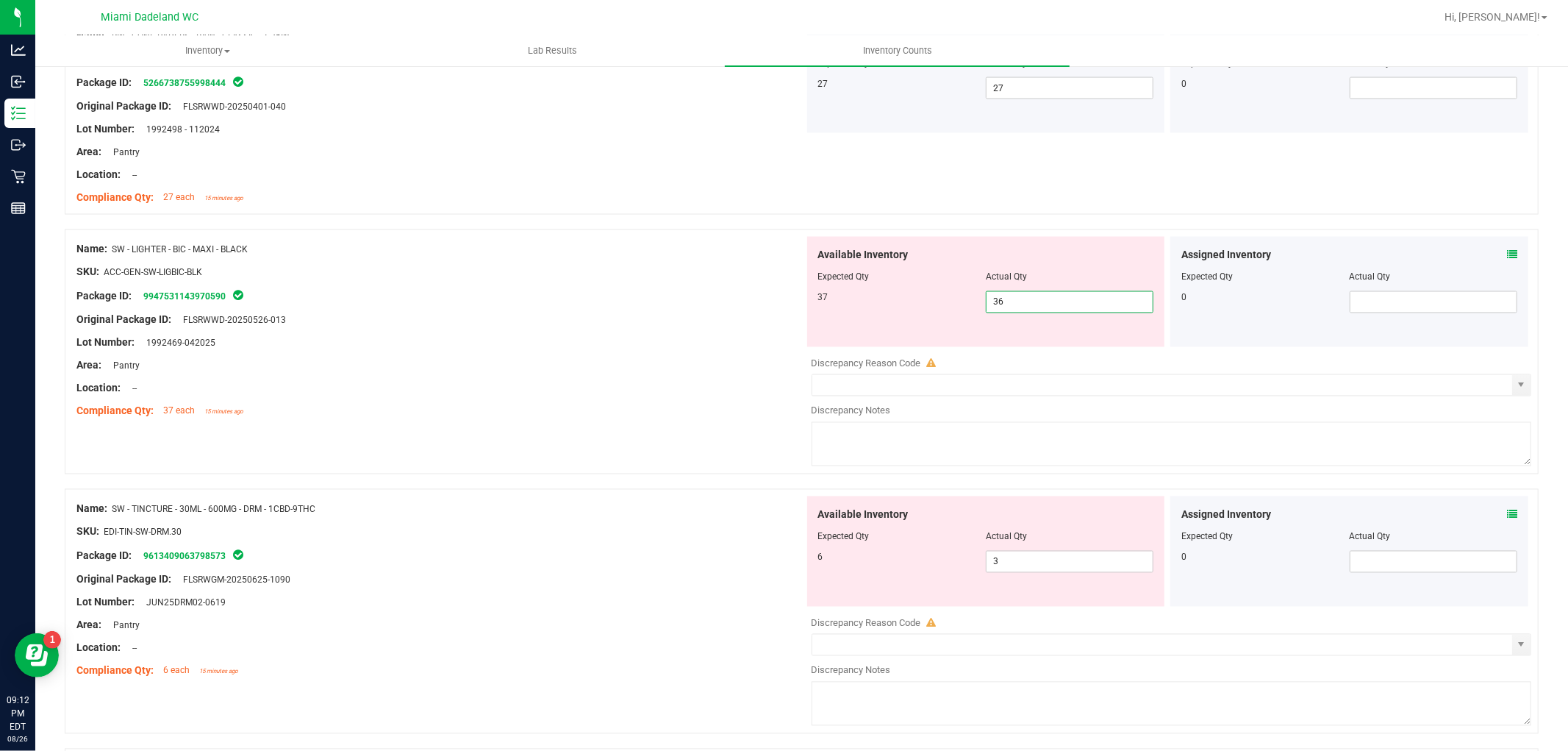
type input "37"
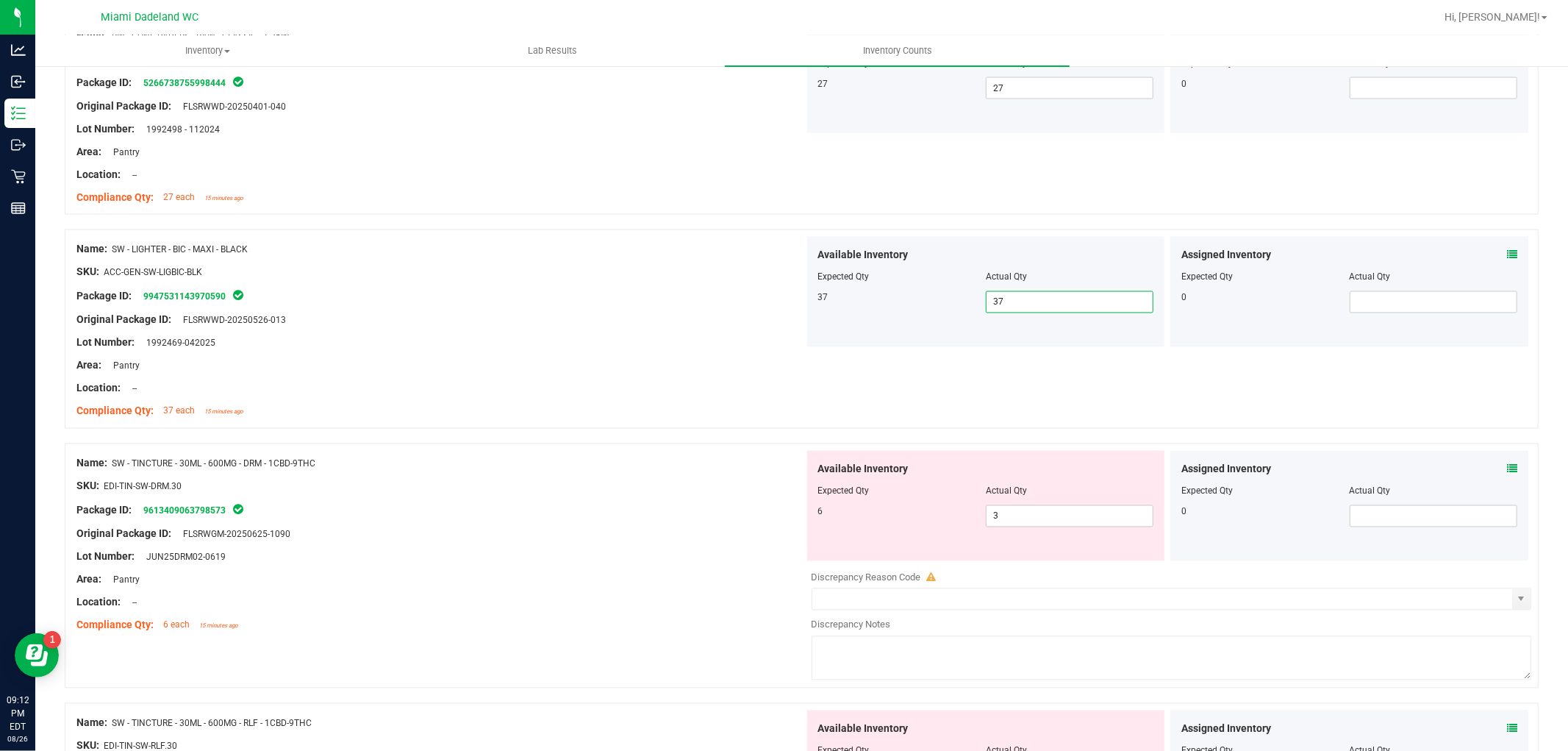
click at [486, 298] on div "Package ID: 9947531143970590" at bounding box center [440, 296] width 728 height 17
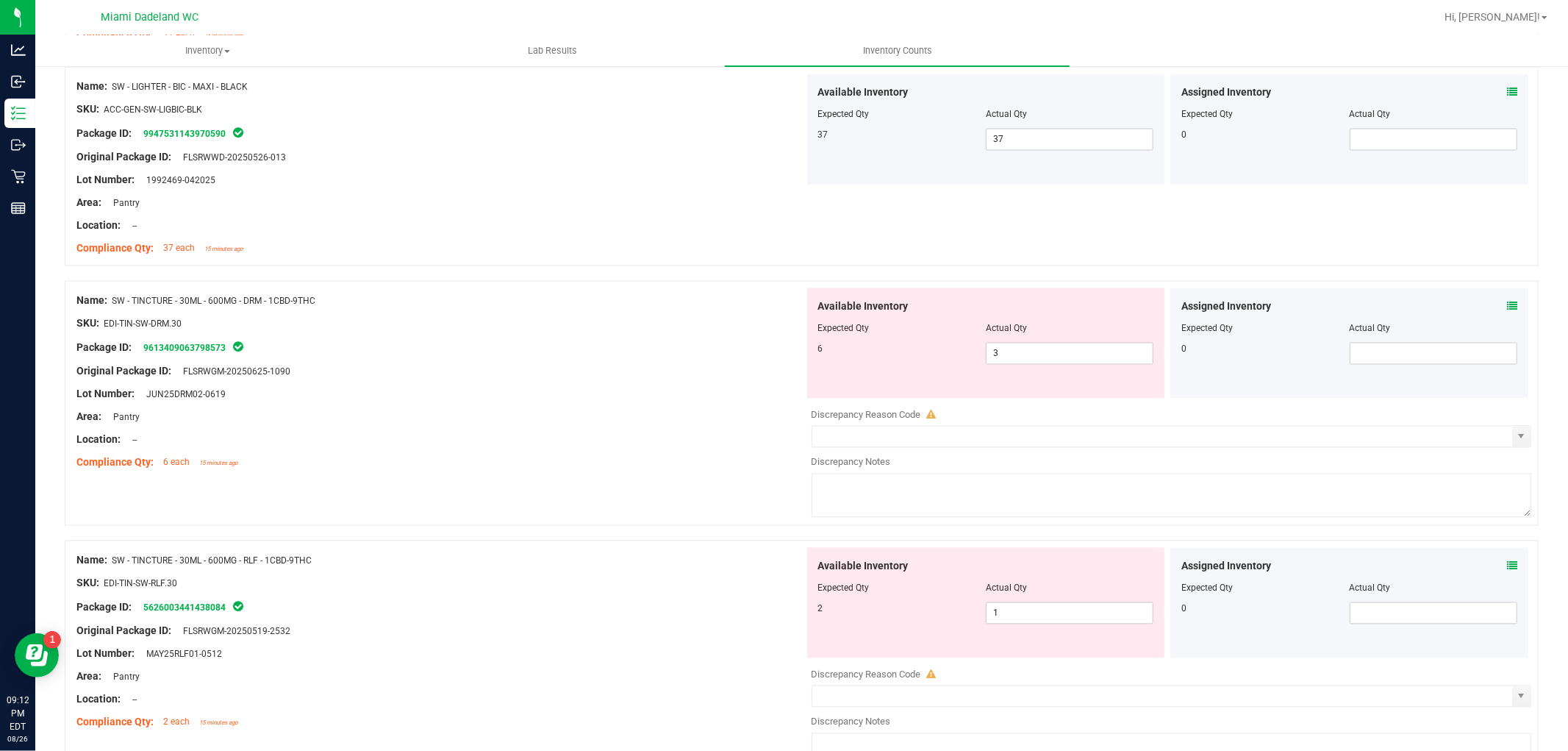
scroll to position [2395, 0]
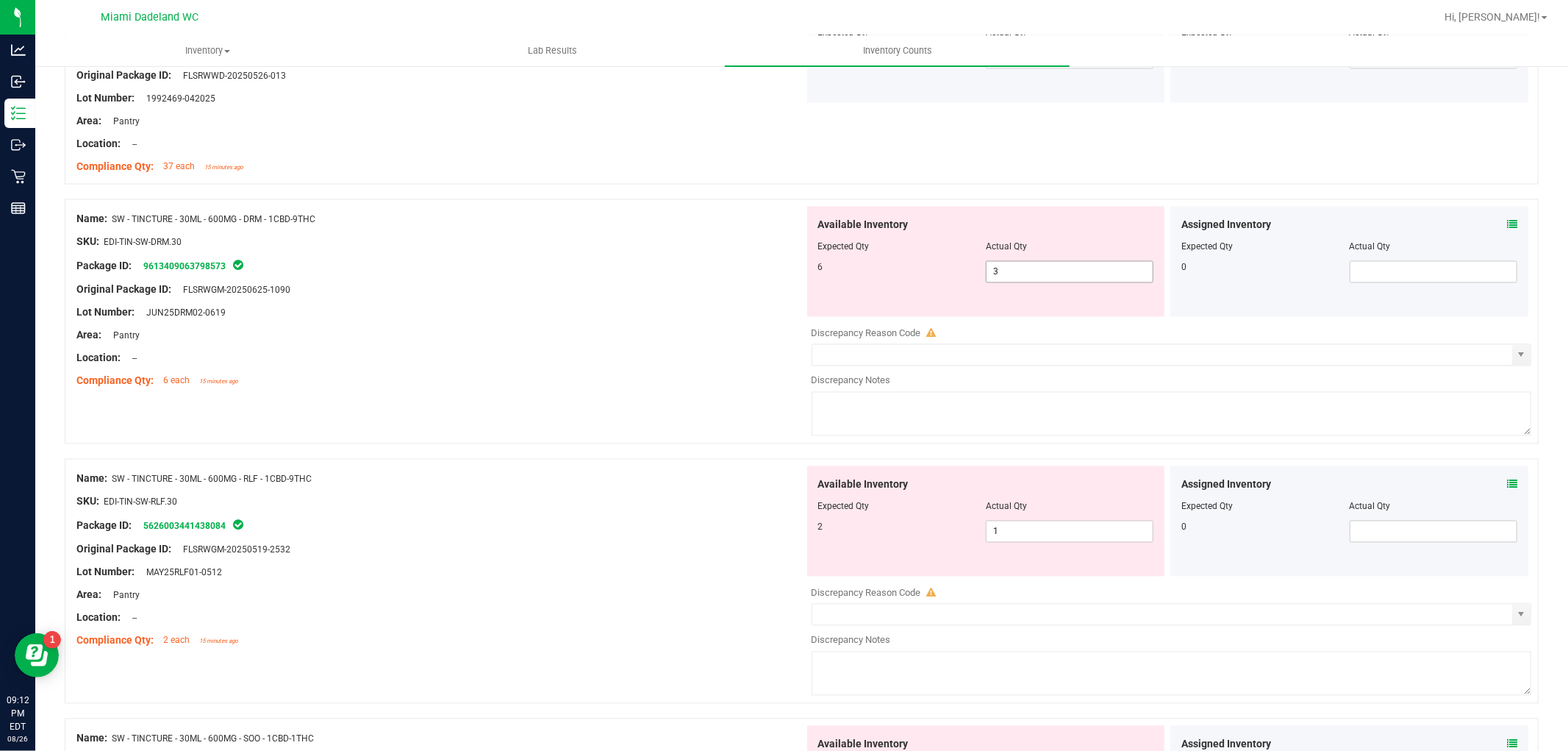
click at [1024, 269] on span "3 3" at bounding box center [1070, 271] width 167 height 22
type input "6"
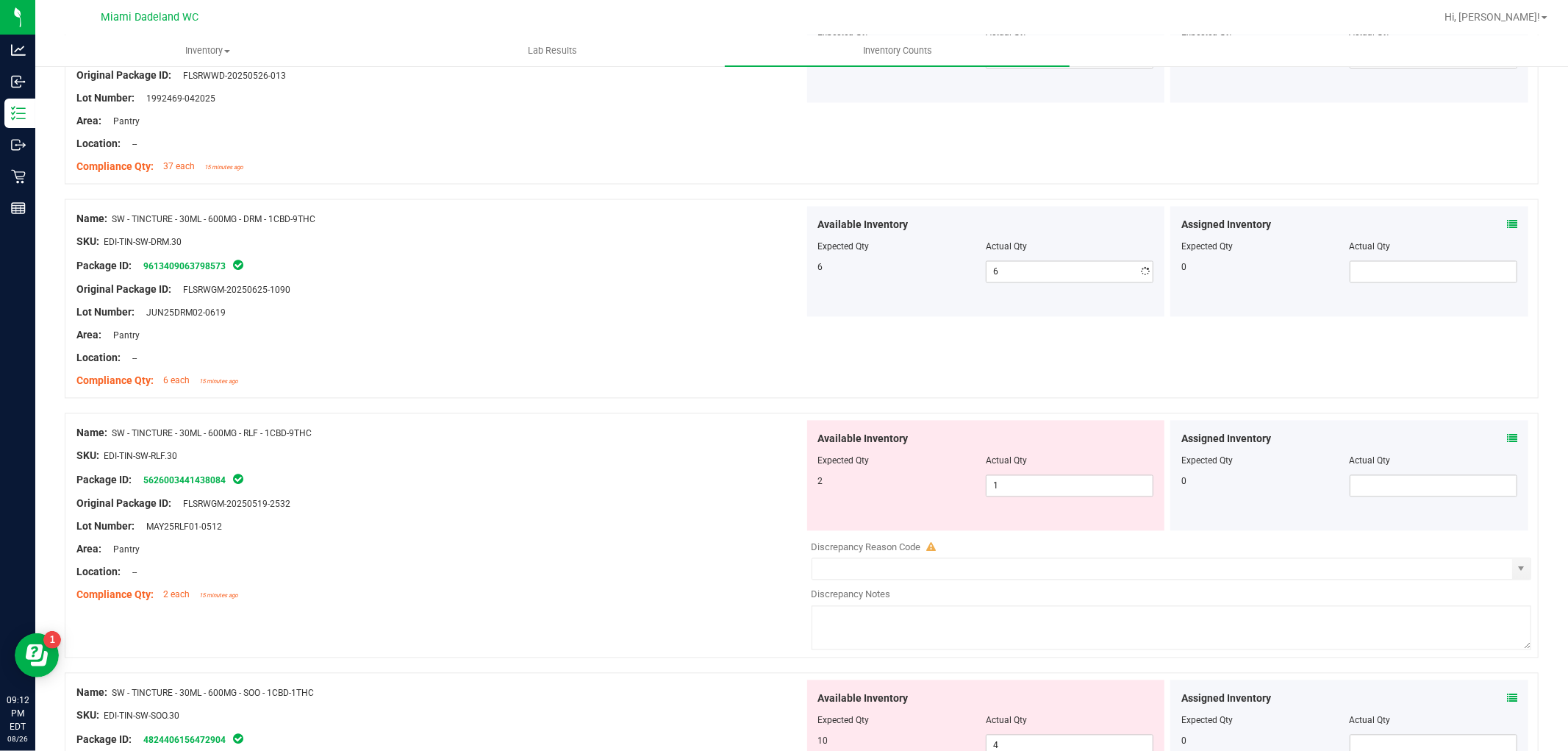
click at [383, 211] on div "Name: SW - TINCTURE - 30ML - 600MG - DRM - 1CBD-9THC" at bounding box center [440, 219] width 728 height 16
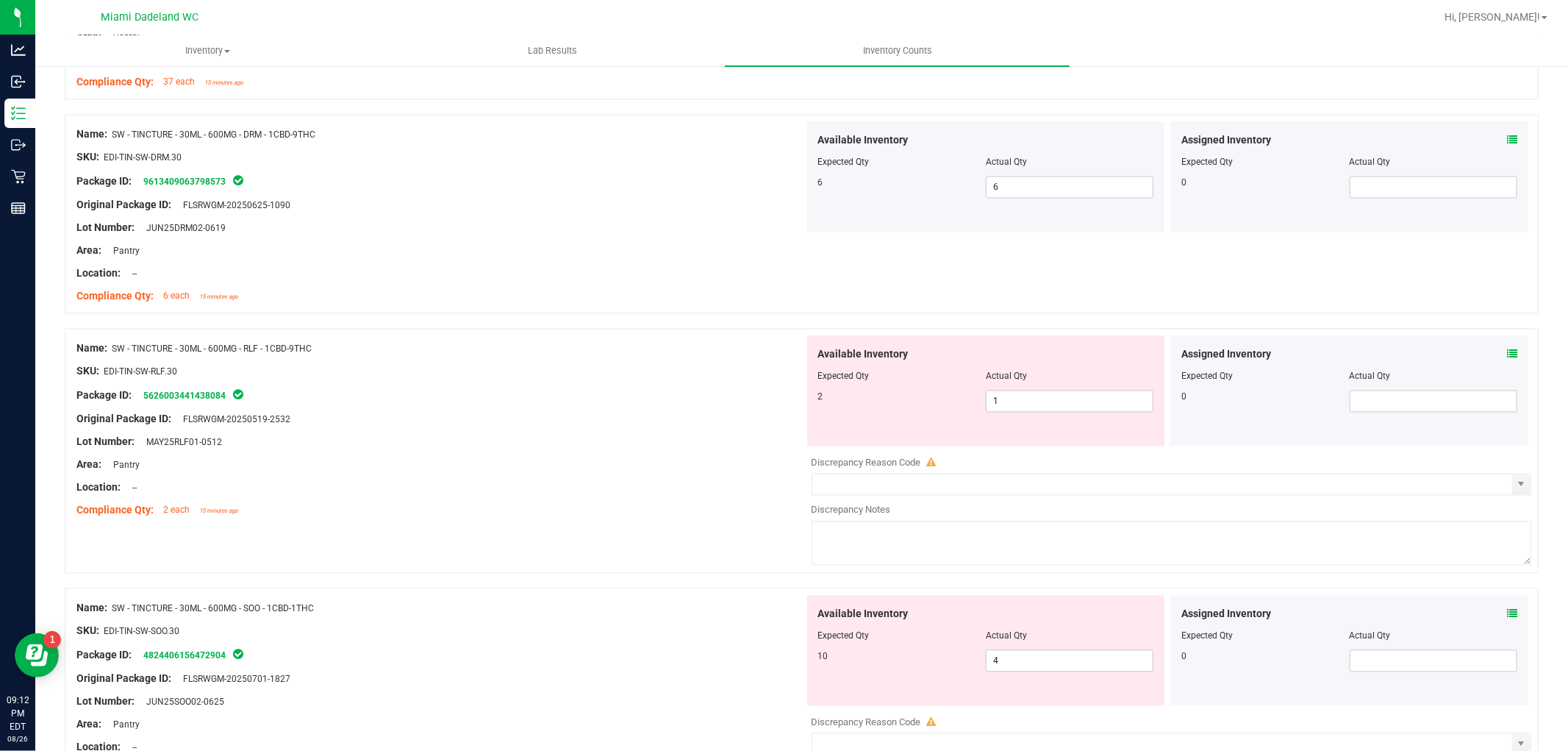
scroll to position [2558, 0]
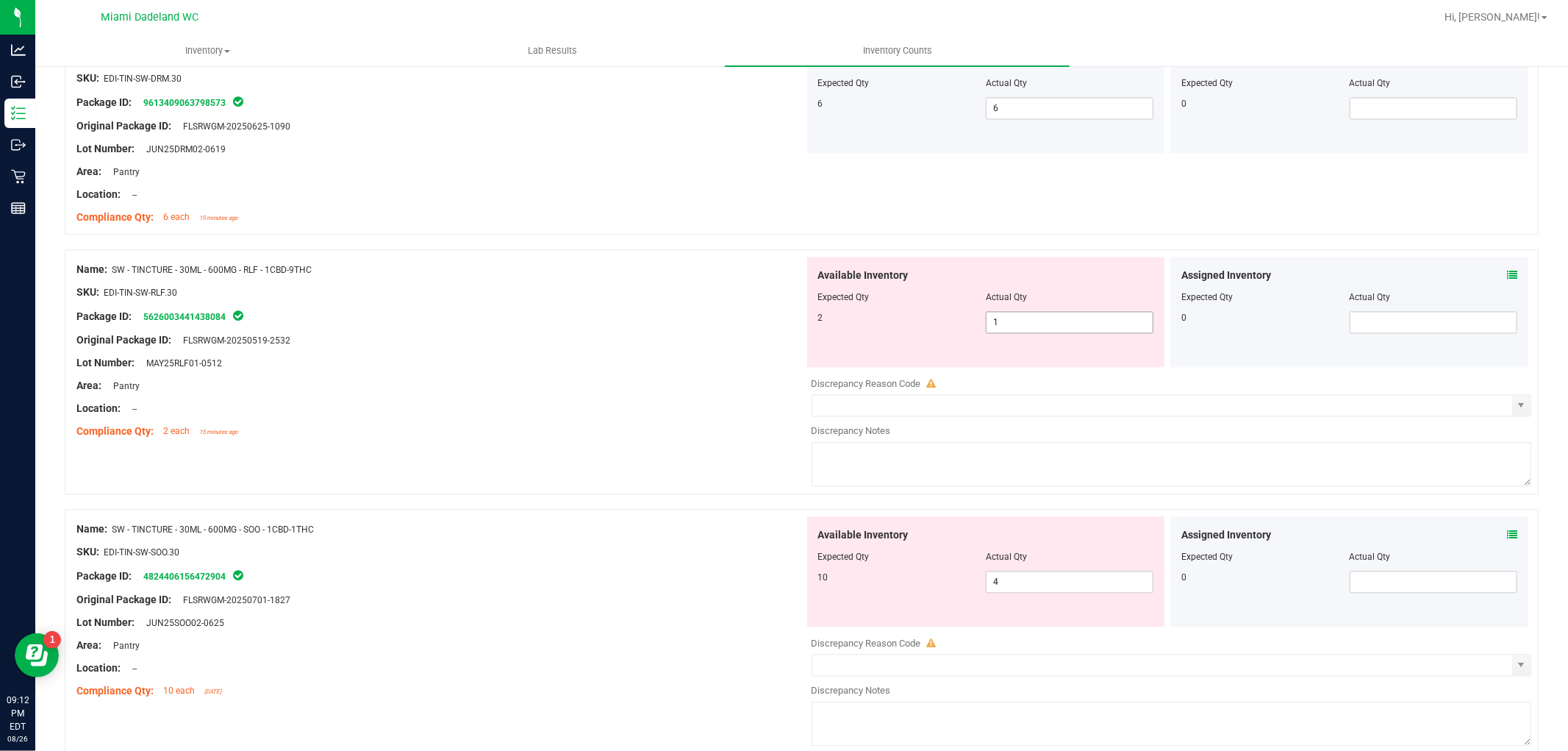
click at [1053, 323] on span "1 1" at bounding box center [1070, 322] width 167 height 22
type input "2"
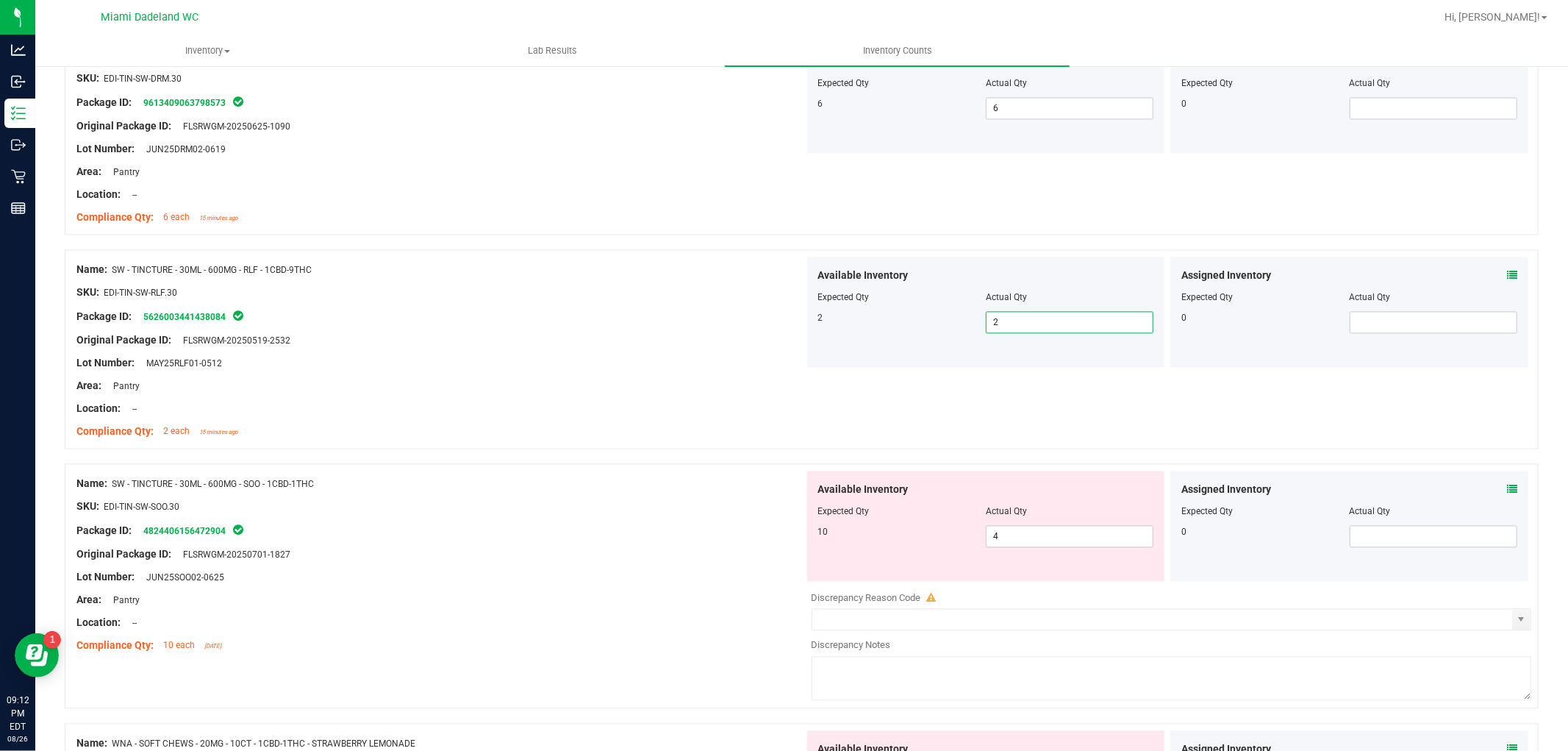
drag, startPoint x: 777, startPoint y: 224, endPoint x: 755, endPoint y: 212, distance: 25.1
click at [777, 222] on div "Compliance Qty: 6 each 15 minutes ago" at bounding box center [440, 217] width 728 height 16
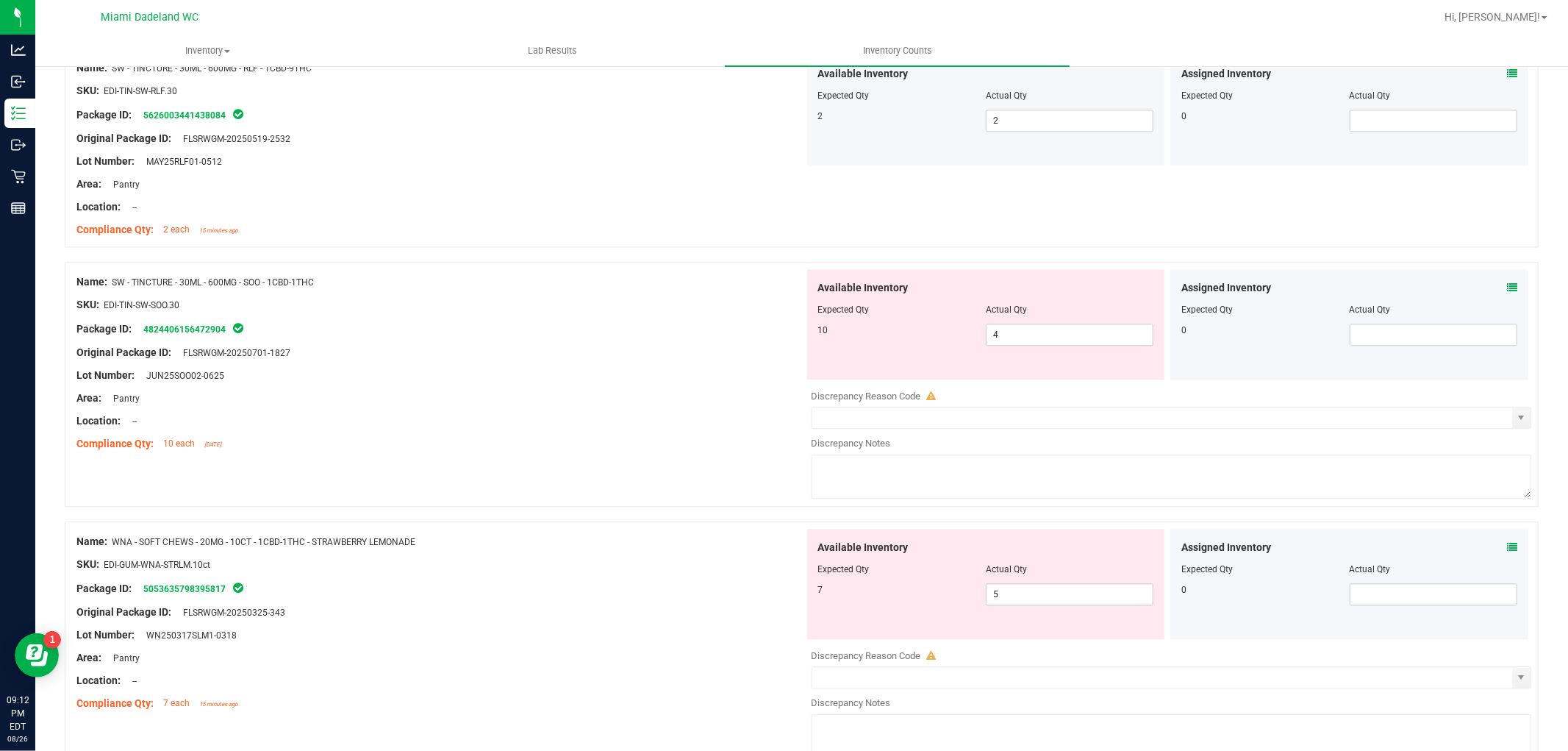
scroll to position [2803, 0]
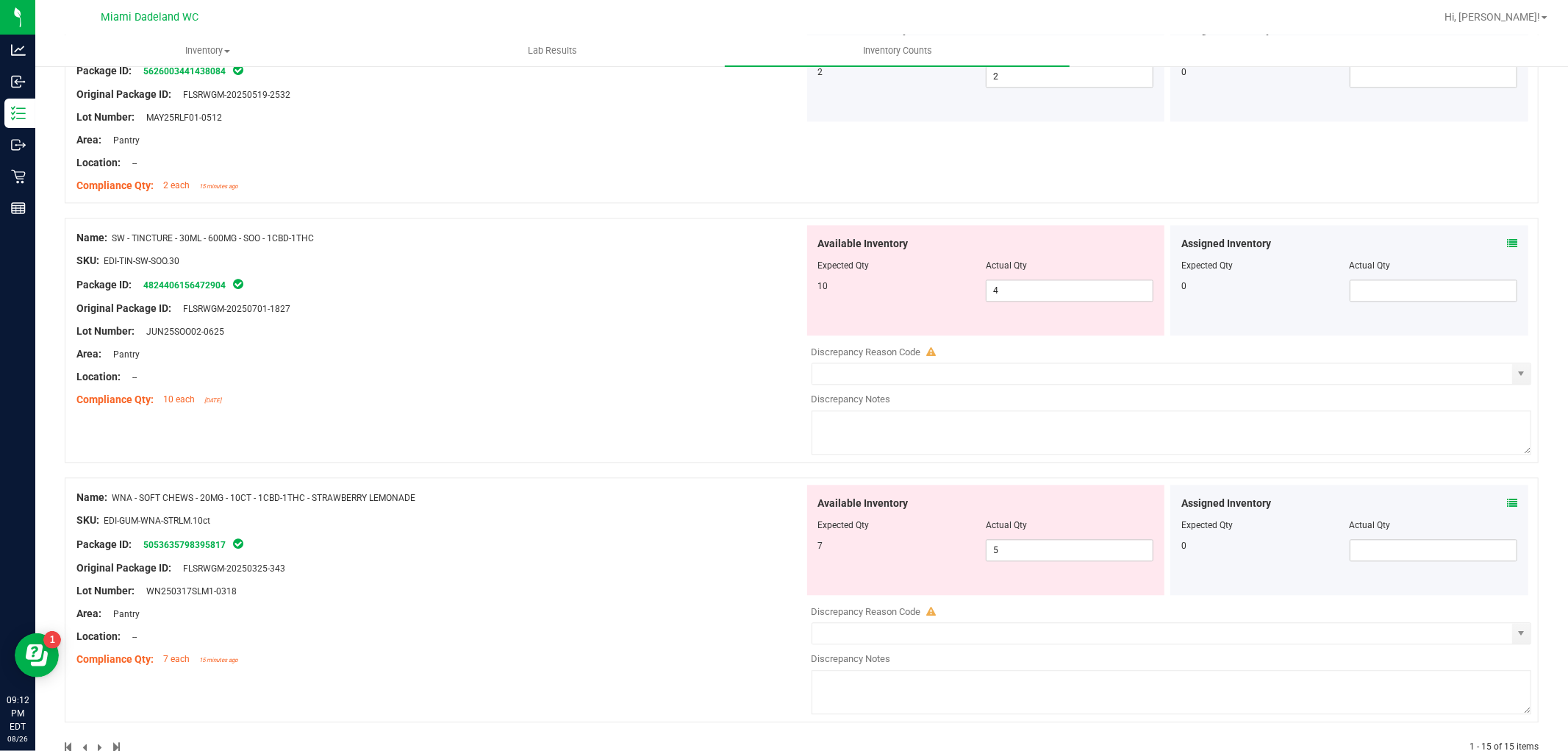
click at [545, 298] on div at bounding box center [440, 297] width 728 height 7
click at [1053, 288] on span "4 4" at bounding box center [1070, 290] width 167 height 22
click at [1053, 289] on input "4" at bounding box center [1070, 290] width 167 height 21
type input "10"
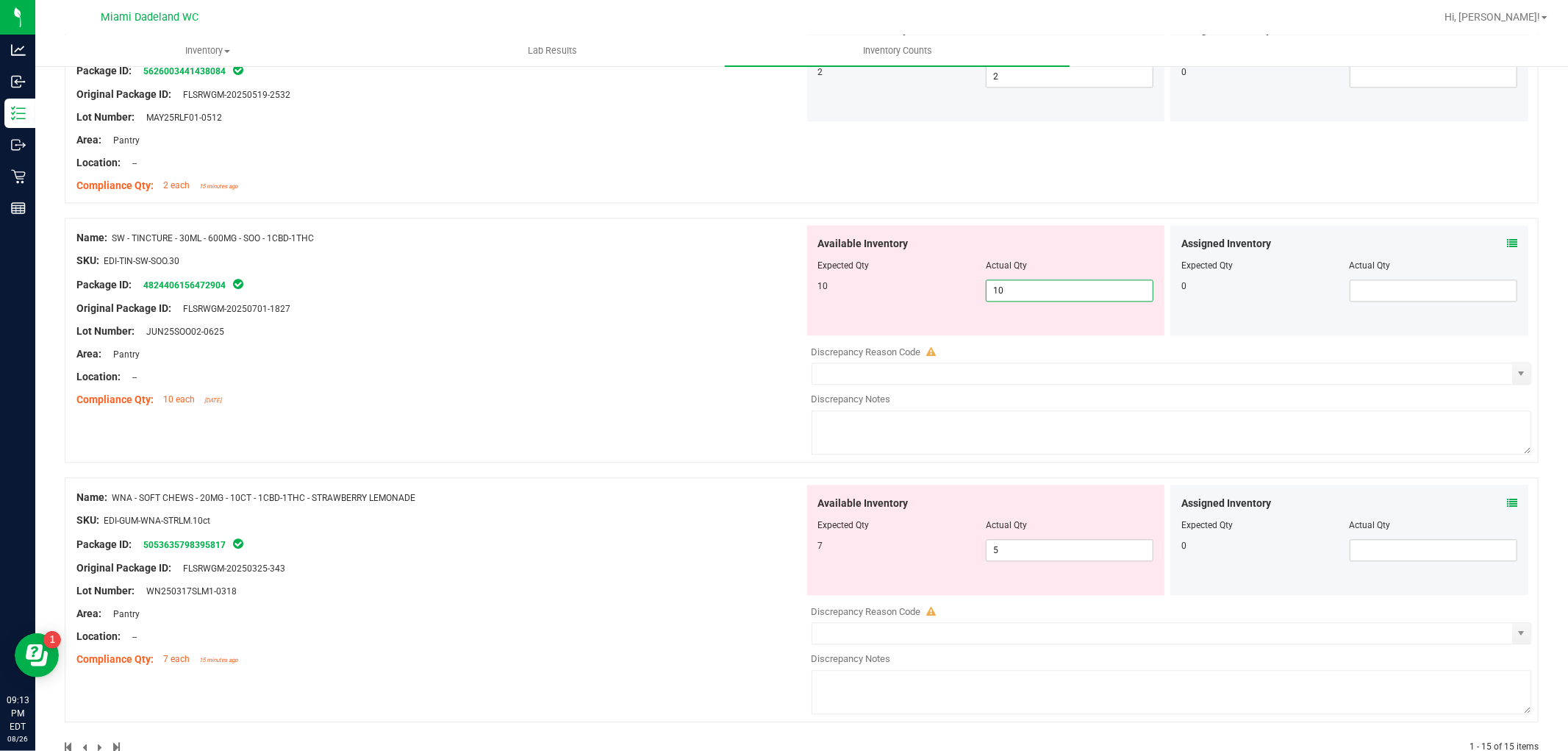
drag, startPoint x: 560, startPoint y: 258, endPoint x: 530, endPoint y: 285, distance: 40.4
click at [563, 259] on div "Name: SW - TINCTURE - 30ML - 600MG - SOO - 1CBD-1THC SKU: EDI-TIN-SW-SOO.30 Pac…" at bounding box center [440, 318] width 728 height 187
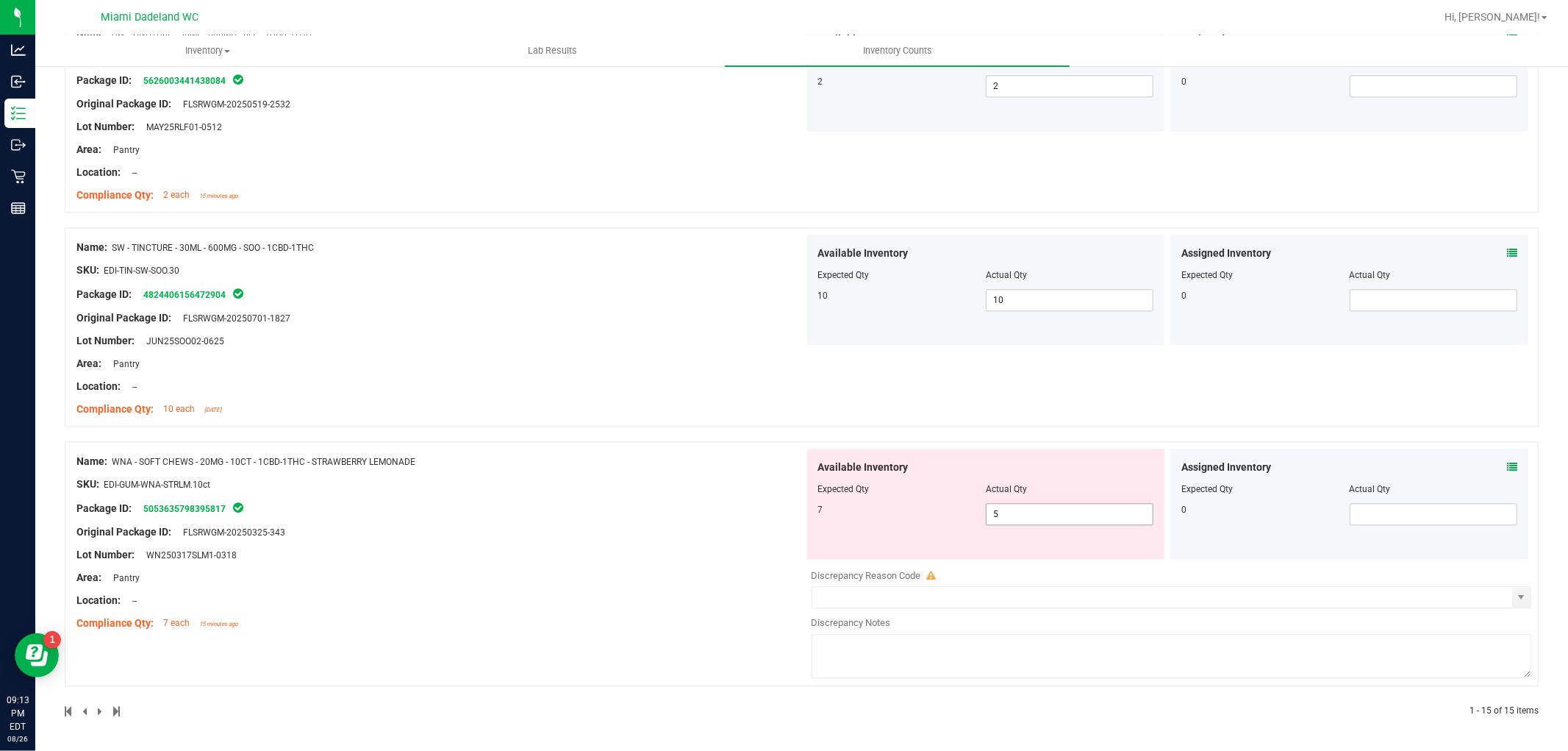
click at [1018, 503] on span "5 5" at bounding box center [1070, 514] width 167 height 22
click at [1018, 504] on input "5" at bounding box center [1070, 514] width 167 height 21
type input "7"
click at [558, 439] on div "Name: SW - TINCTURE - 30ML - 600MG - SOO - 1CBD-1THC SKU: EDI-TIN-SW-SOO.30 Pac…" at bounding box center [801, 334] width 1474 height 214
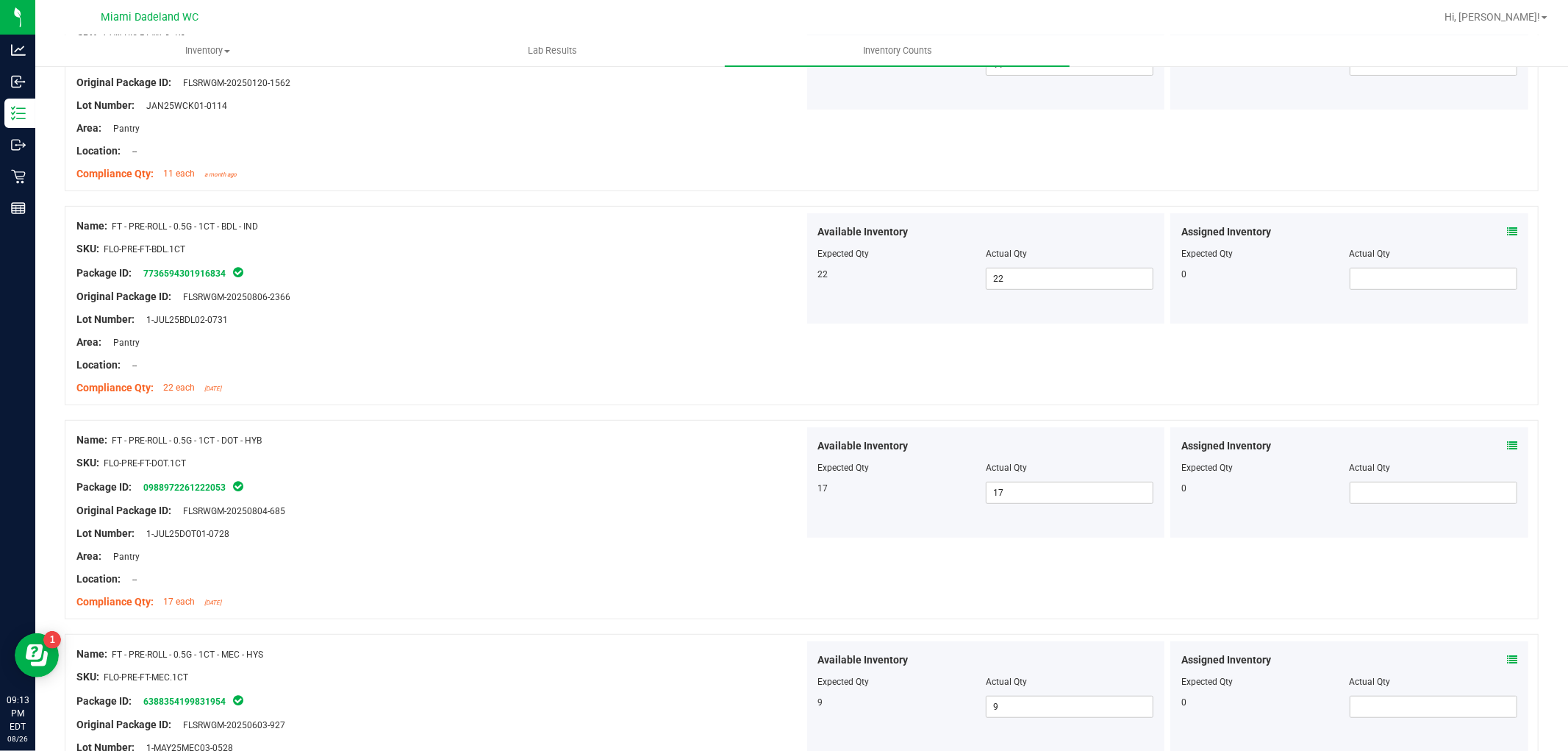
scroll to position [0, 0]
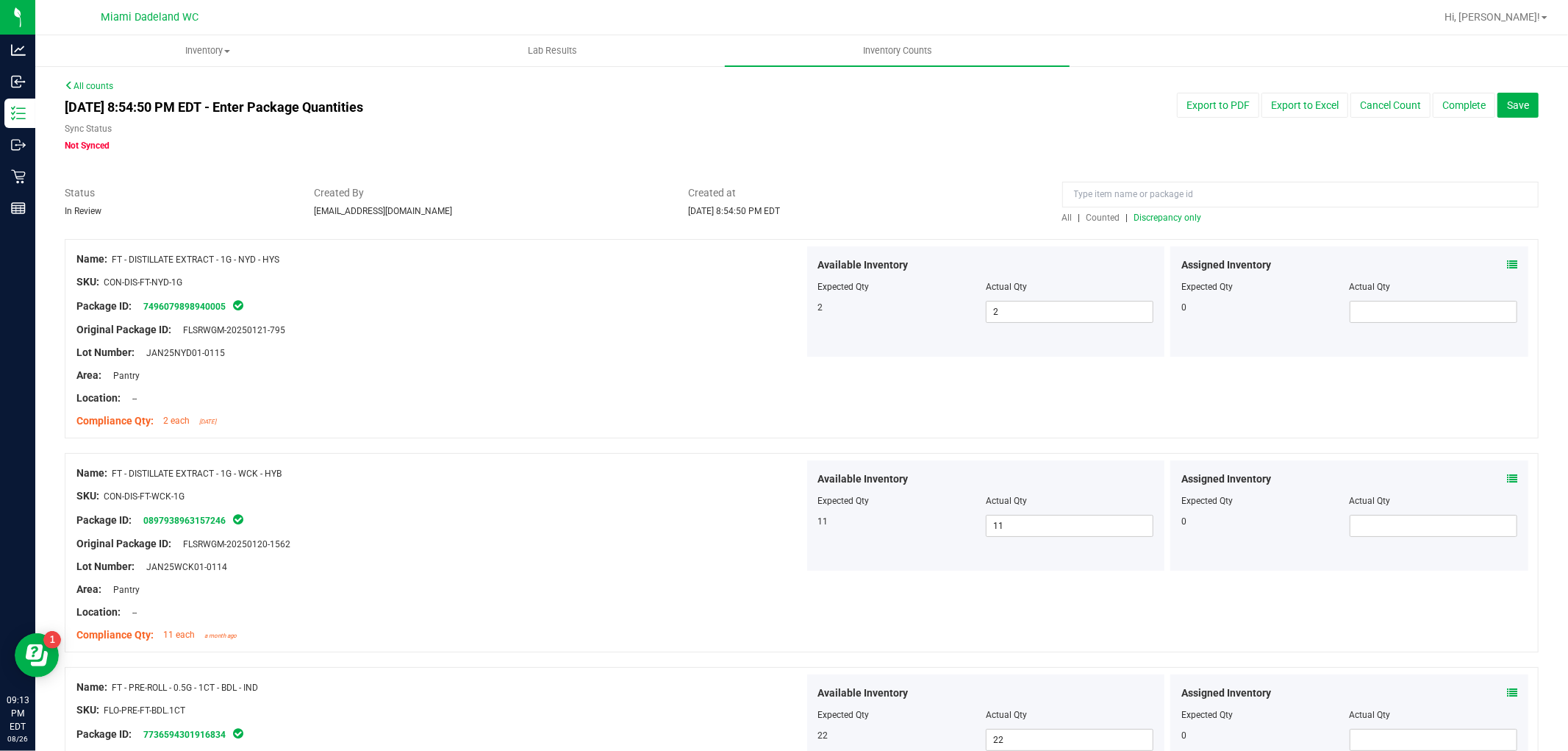
click at [1168, 220] on span "Discrepancy only" at bounding box center [1169, 217] width 68 height 10
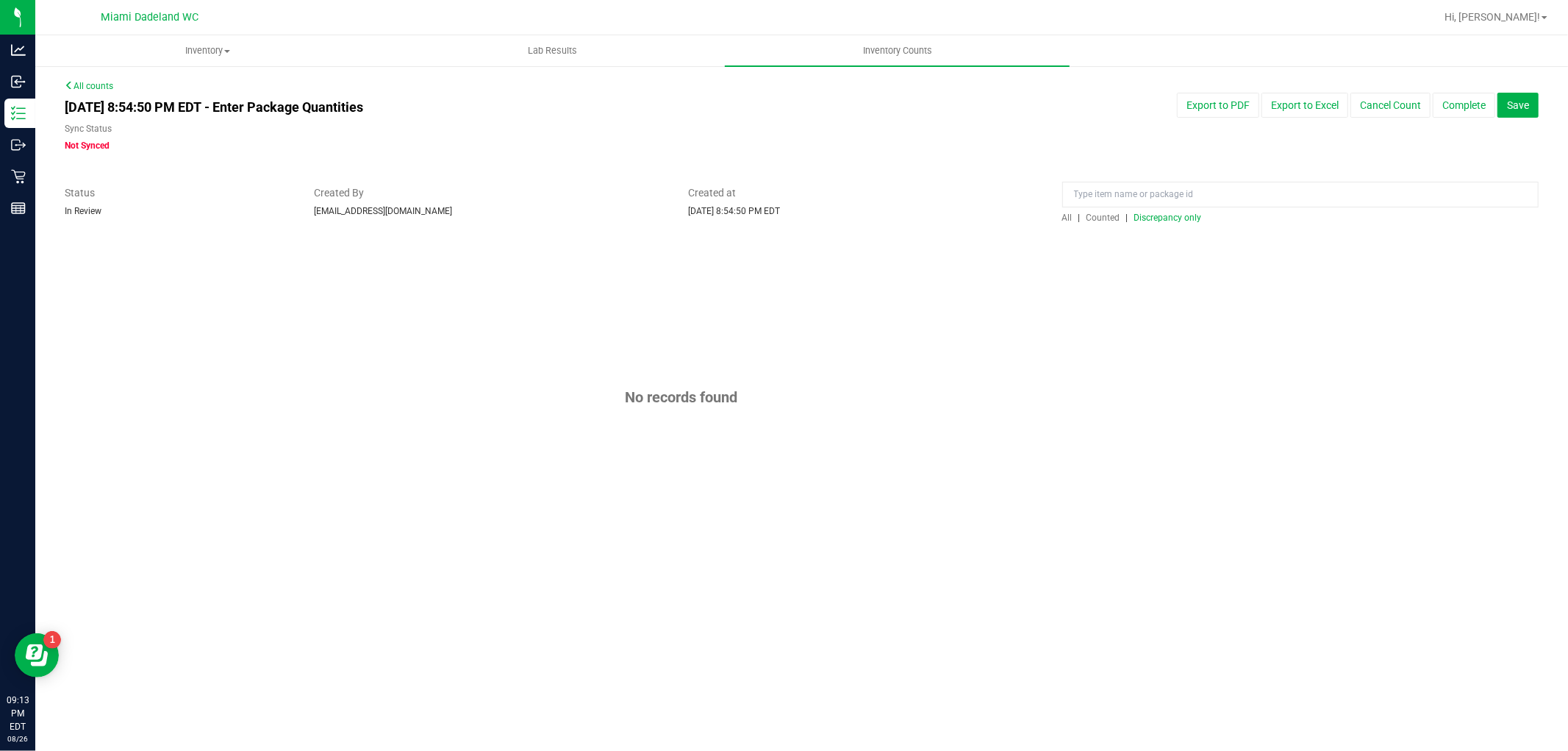
click at [1072, 219] on span "All" at bounding box center [1067, 217] width 10 height 10
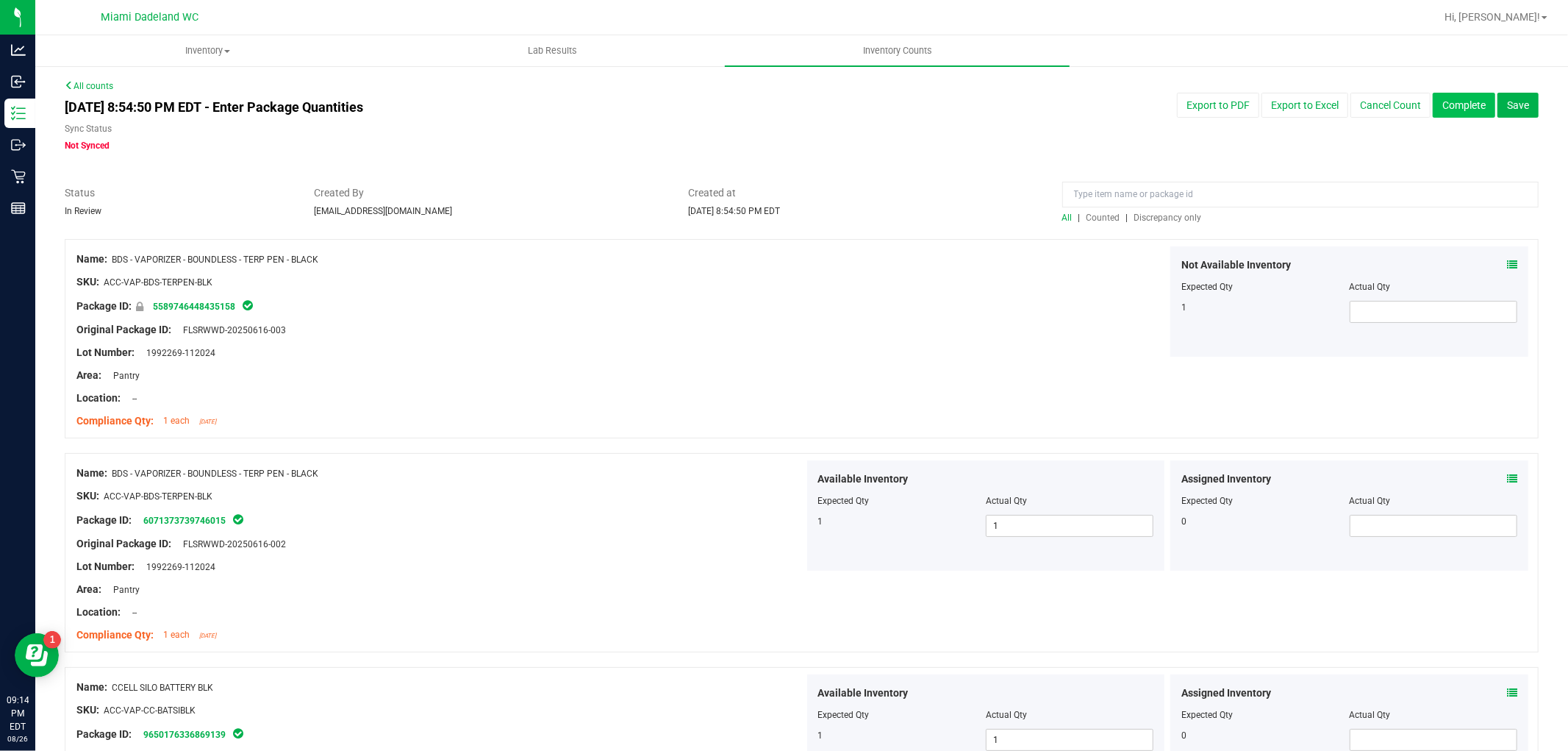
click at [1451, 105] on button "Complete" at bounding box center [1464, 105] width 62 height 25
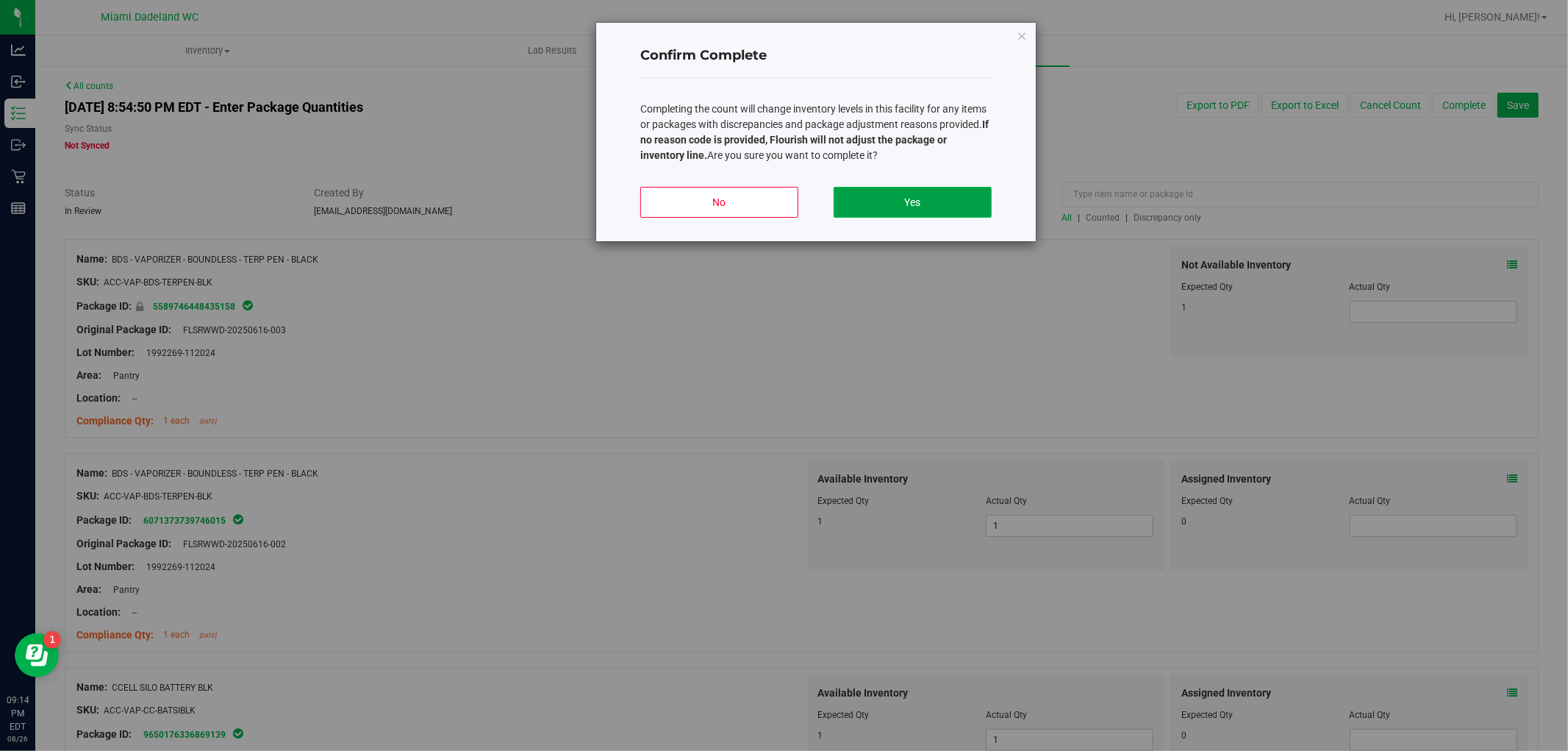
click at [929, 205] on button "Yes" at bounding box center [912, 201] width 158 height 31
